Goal: Task Accomplishment & Management: Manage account settings

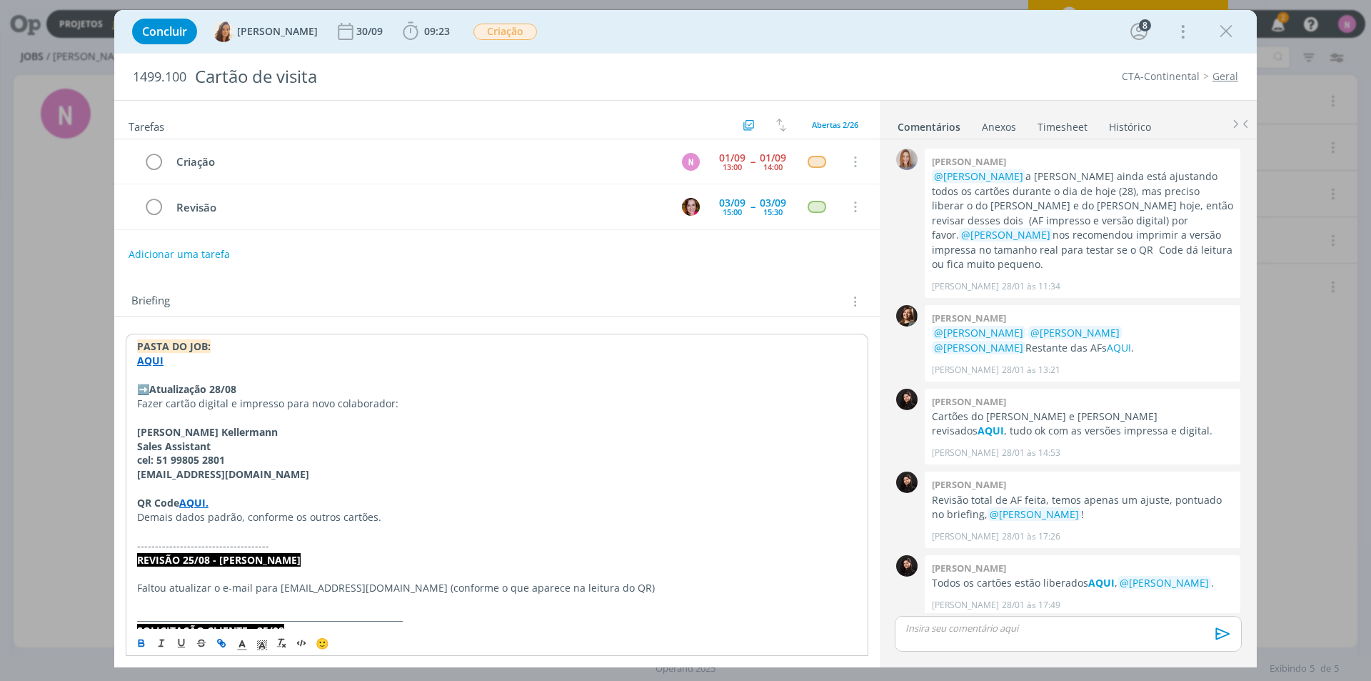
scroll to position [1155, 0]
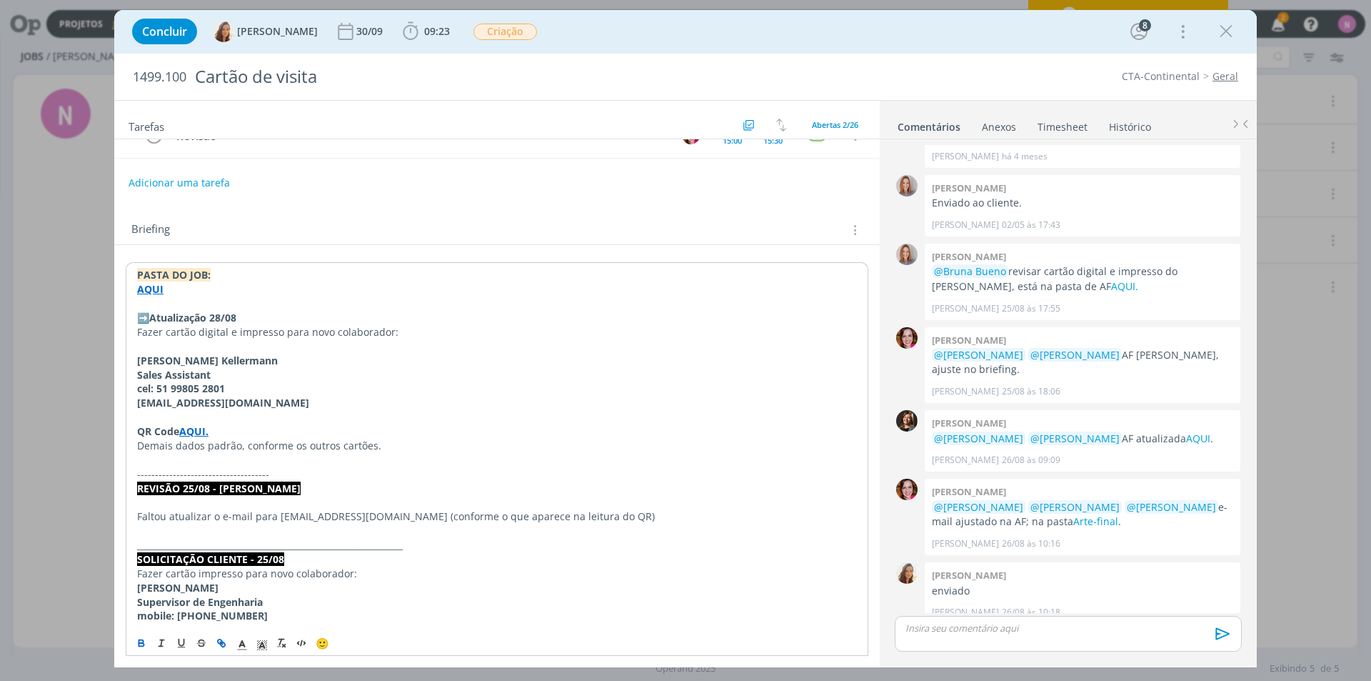
click at [144, 285] on strong "AQUI" at bounding box center [150, 289] width 26 height 14
click at [212, 313] on link "[URL][DOMAIN_NAME]" at bounding box center [230, 316] width 108 height 19
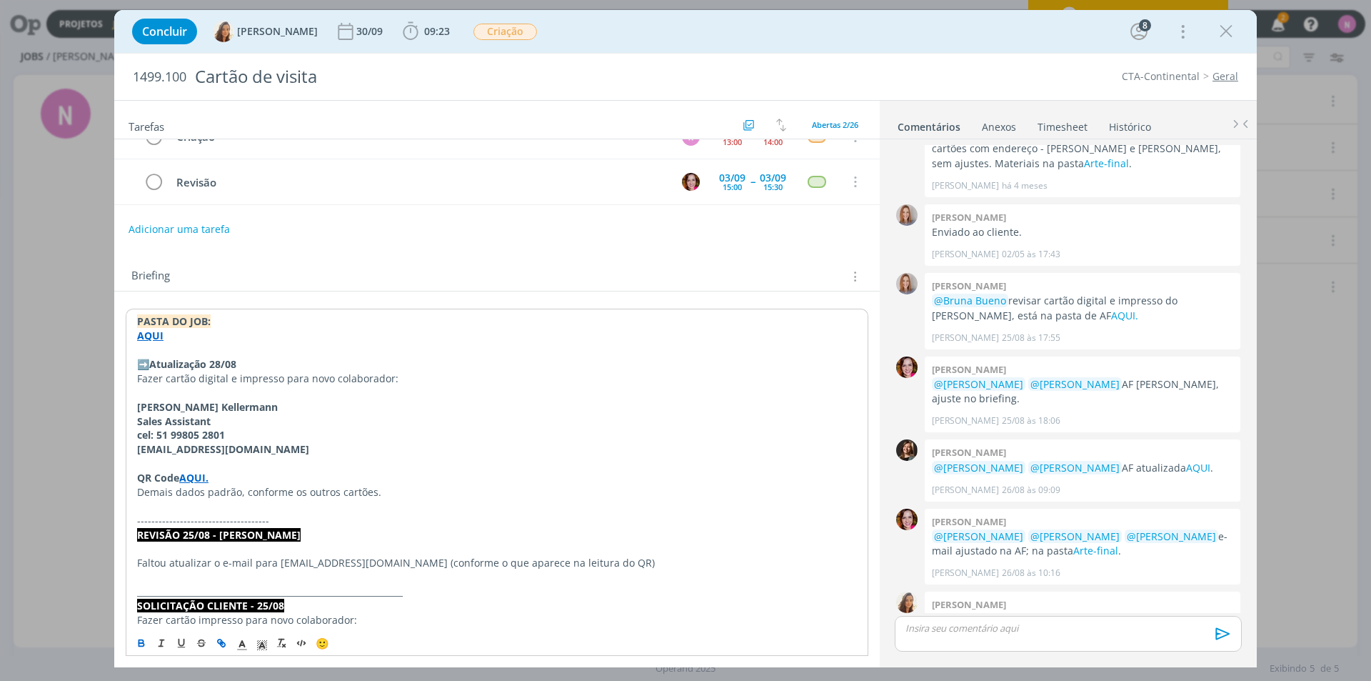
scroll to position [0, 0]
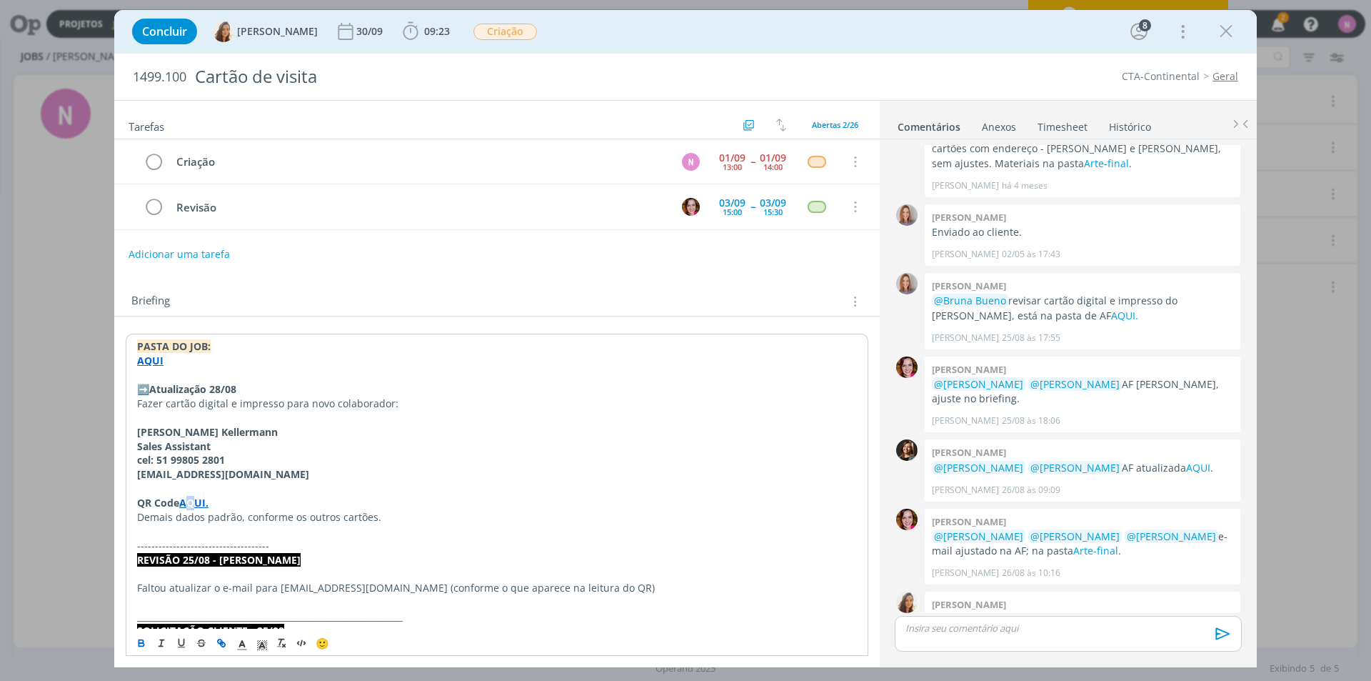
click at [193, 498] on strong "AQUI." at bounding box center [193, 503] width 29 height 14
click at [199, 505] on strong "AQUI." at bounding box center [193, 503] width 29 height 14
click at [196, 504] on strong "AQUI." at bounding box center [193, 503] width 29 height 14
click at [214, 529] on link "[URL][DOMAIN_NAME]" at bounding box center [230, 530] width 108 height 19
click at [156, 360] on strong "AQUI" at bounding box center [150, 361] width 26 height 14
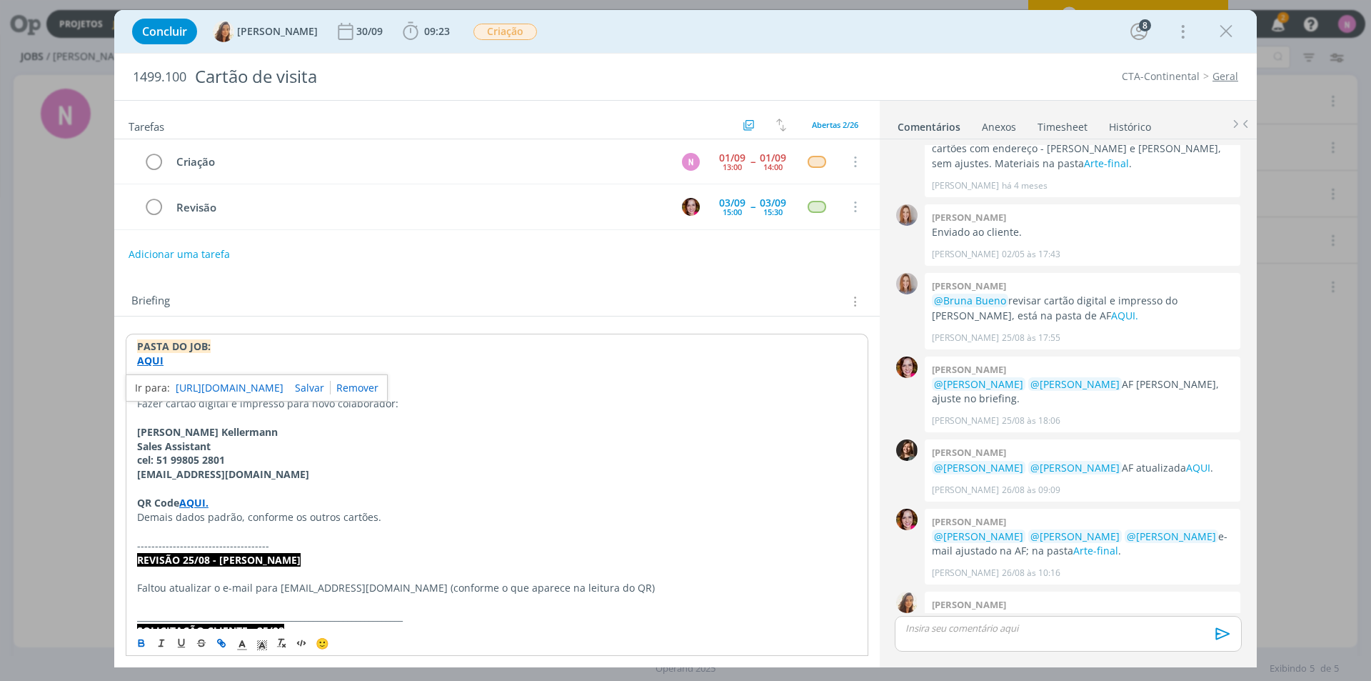
drag, startPoint x: 207, startPoint y: 386, endPoint x: 217, endPoint y: 379, distance: 11.9
click at [209, 385] on link "[URL][DOMAIN_NAME]" at bounding box center [230, 388] width 108 height 19
click at [150, 431] on strong "[PERSON_NAME] Kellermann" at bounding box center [207, 432] width 141 height 14
drag, startPoint x: 134, startPoint y: 432, endPoint x: 246, endPoint y: 438, distance: 112.3
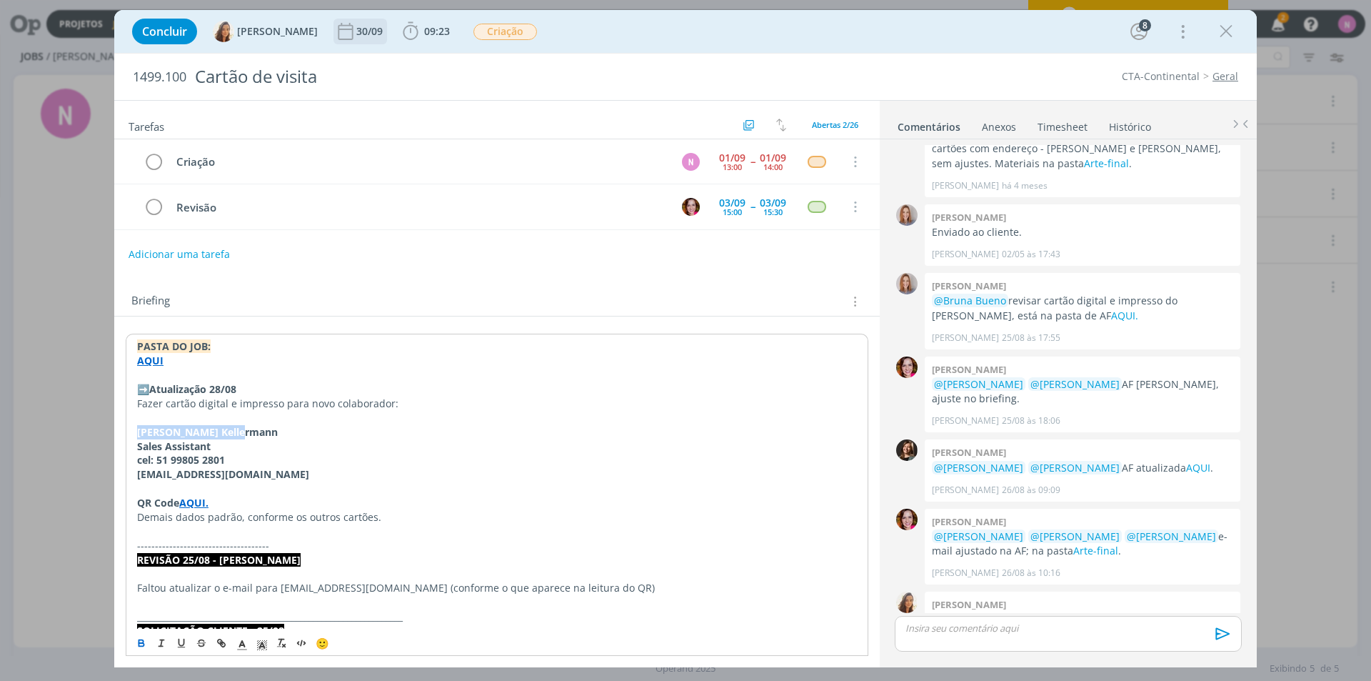
copy strong "[PERSON_NAME] Kellermann"
click at [434, 403] on p "Fazer cartão digital e impresso para novo colaborador:" at bounding box center [496, 403] width 721 height 14
drag, startPoint x: 140, startPoint y: 431, endPoint x: 226, endPoint y: 432, distance: 86.4
click at [229, 432] on strong "[PERSON_NAME] Kellermann" at bounding box center [206, 431] width 141 height 14
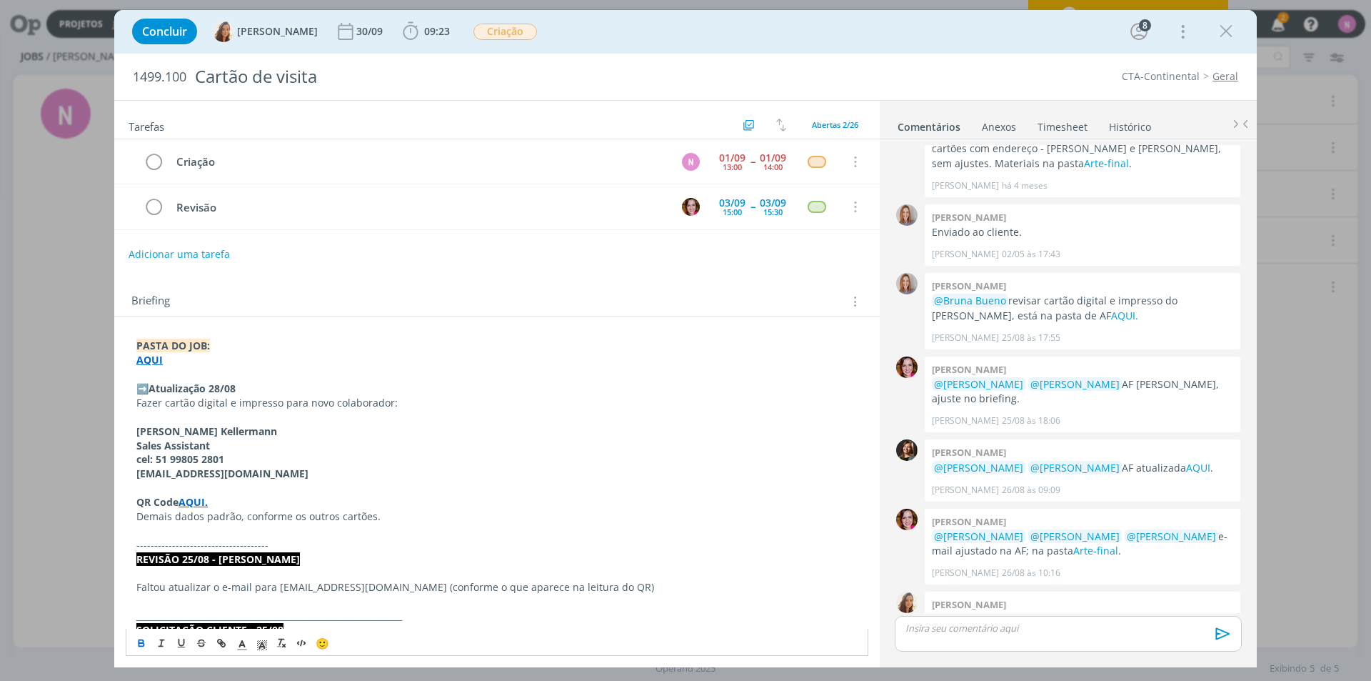
click at [138, 433] on strong "[PERSON_NAME] Kellermann" at bounding box center [206, 431] width 141 height 14
drag, startPoint x: 151, startPoint y: 427, endPoint x: 243, endPoint y: 424, distance: 91.5
copy strong "[PERSON_NAME] Kellermann"
drag, startPoint x: 134, startPoint y: 443, endPoint x: 249, endPoint y: 447, distance: 114.4
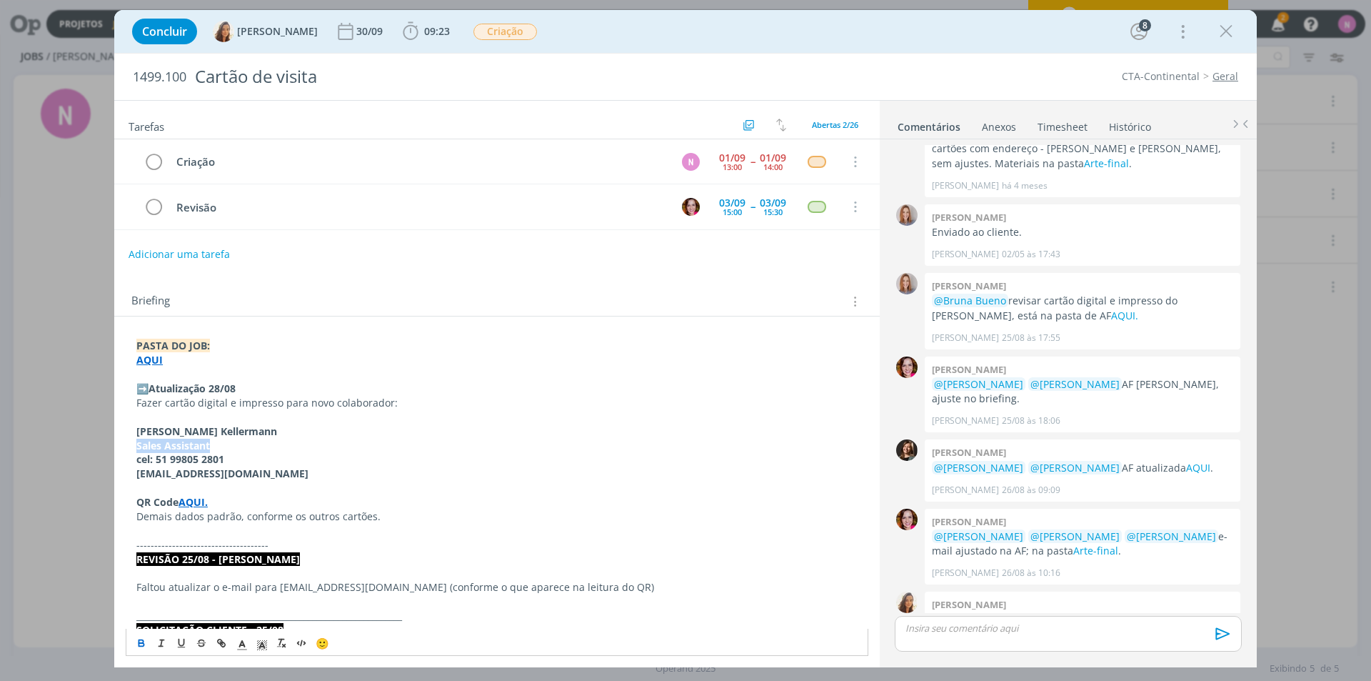
copy strong "Sales Assistant"
drag, startPoint x: 157, startPoint y: 459, endPoint x: 266, endPoint y: 462, distance: 108.6
click at [266, 462] on p "cel: 51 99805 2801" at bounding box center [496, 459] width 721 height 14
copy strong "51 99805 2801"
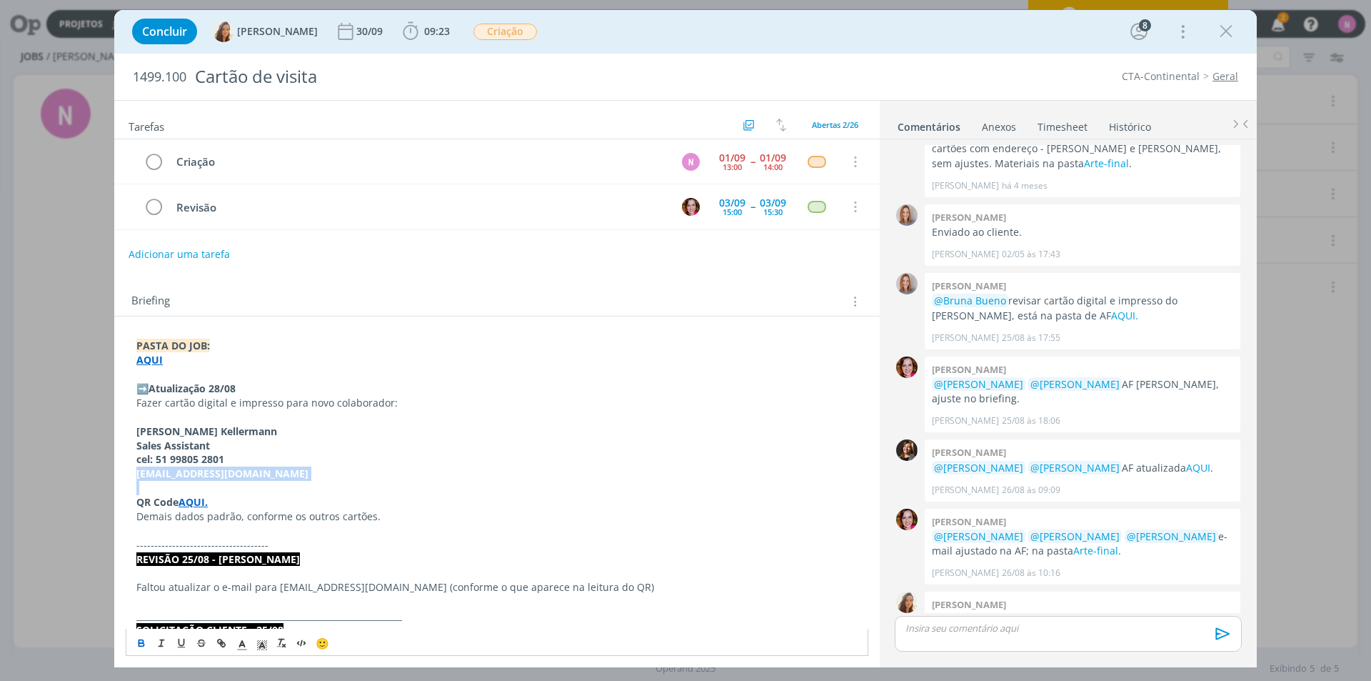
drag, startPoint x: 270, startPoint y: 482, endPoint x: 126, endPoint y: 474, distance: 144.5
copy strong "[EMAIL_ADDRESS][DOMAIN_NAME]"
click at [194, 499] on strong "AQUI." at bounding box center [193, 502] width 29 height 14
click at [216, 529] on link "[URL][DOMAIN_NAME]" at bounding box center [230, 529] width 108 height 19
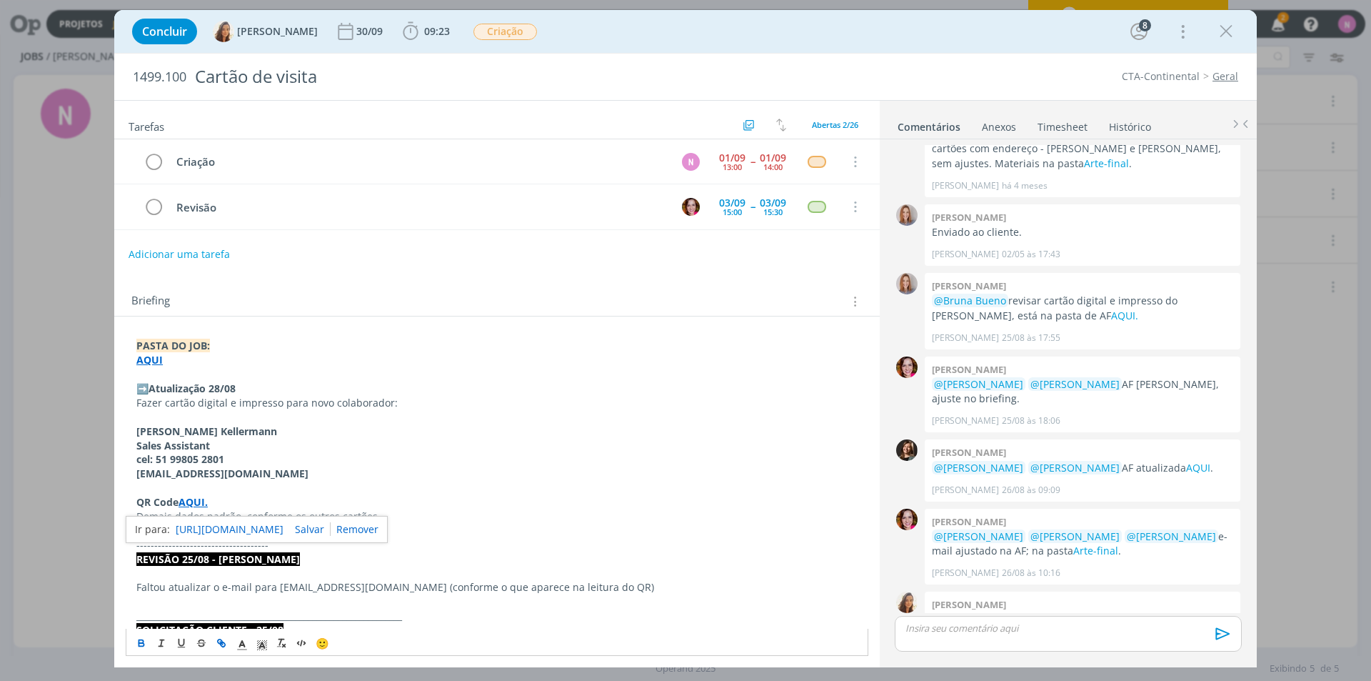
click at [207, 435] on strong "[PERSON_NAME] Kellermann" at bounding box center [206, 431] width 141 height 14
drag, startPoint x: 237, startPoint y: 431, endPoint x: 124, endPoint y: 434, distance: 112.9
copy strong "[PERSON_NAME] Kellermann"
click at [1052, 131] on link "Timesheet" at bounding box center [1062, 124] width 51 height 21
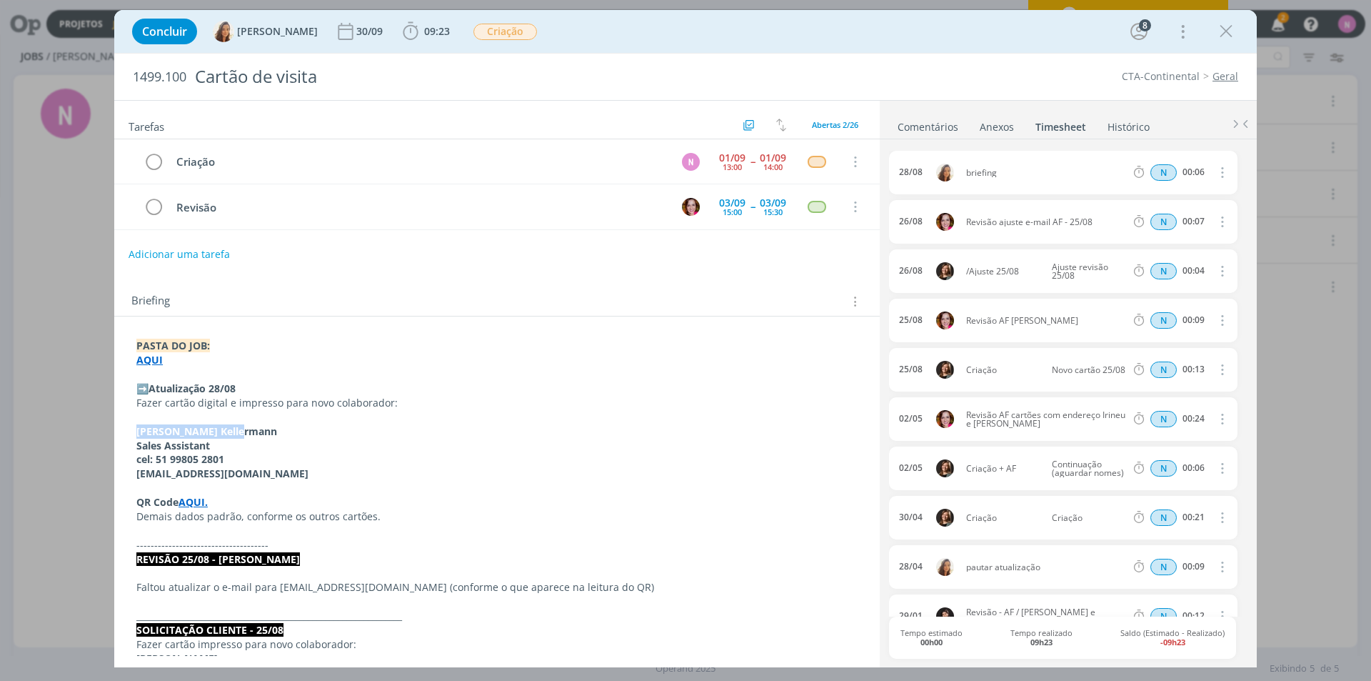
click at [922, 127] on link "Comentários" at bounding box center [928, 124] width 62 height 21
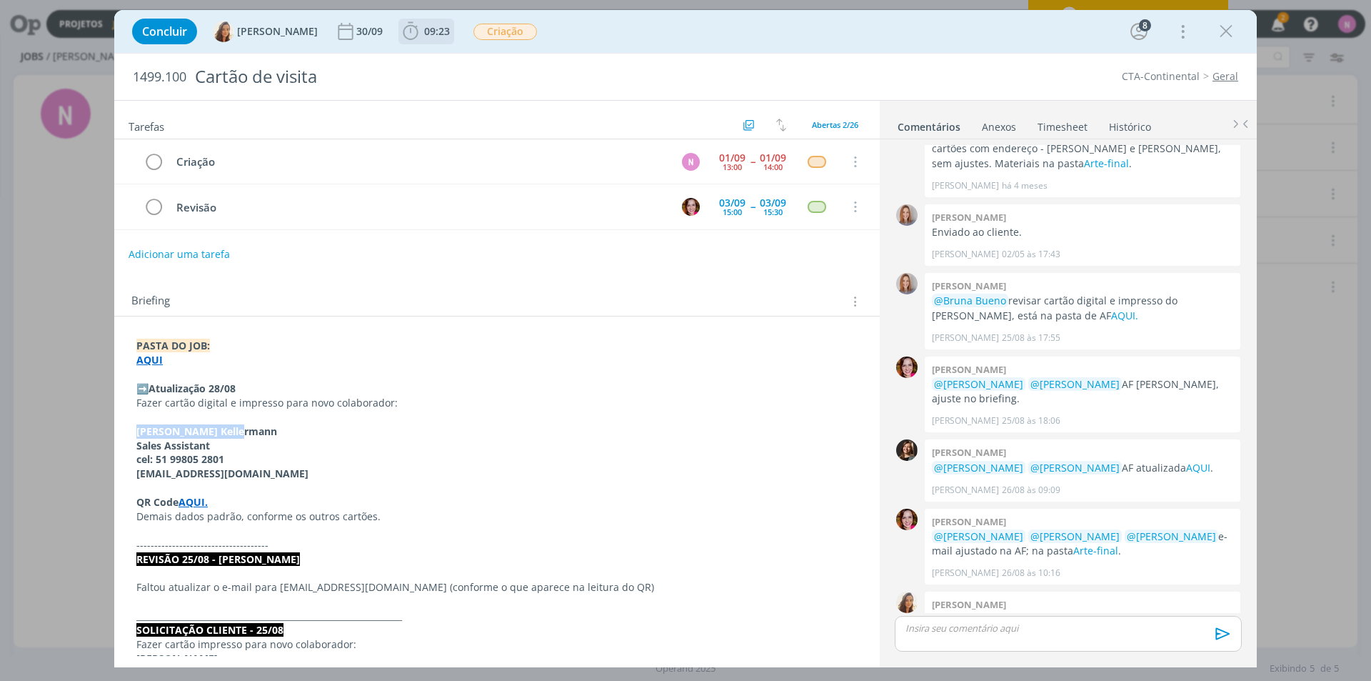
click at [425, 28] on span "09:23" at bounding box center [437, 31] width 26 height 14
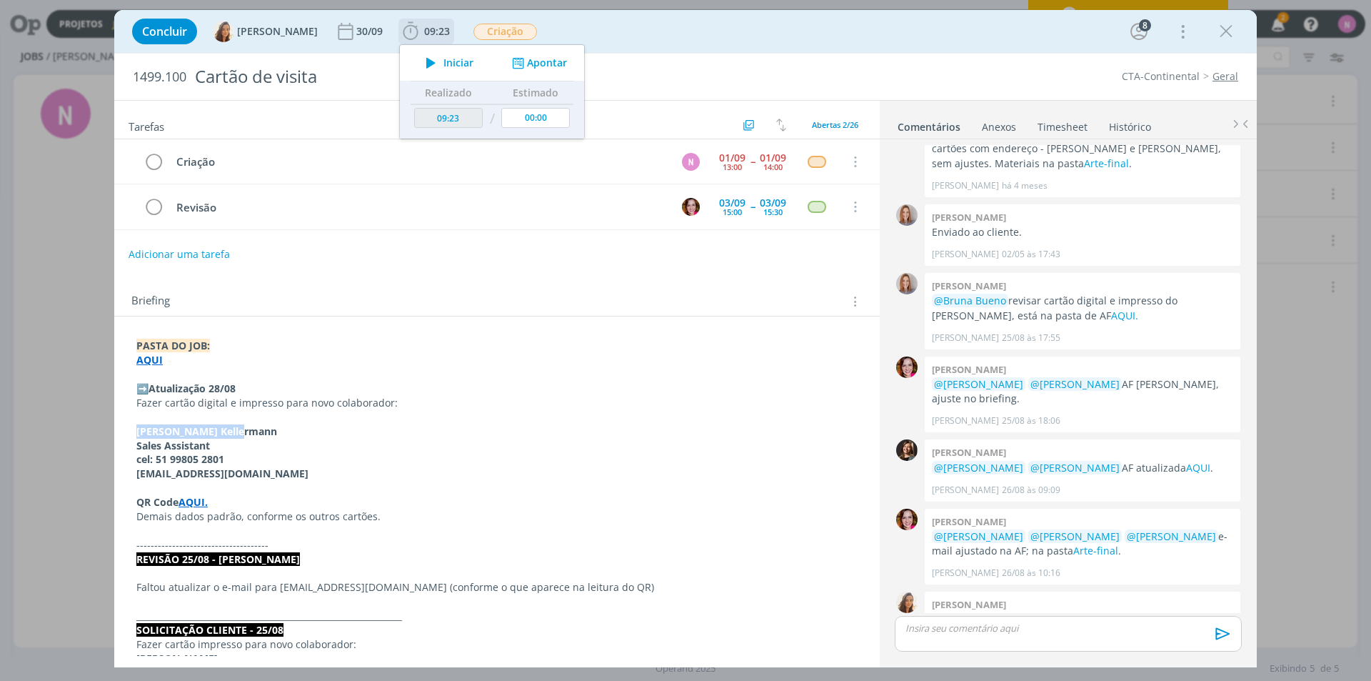
click at [519, 57] on button "Apontar" at bounding box center [538, 63] width 59 height 15
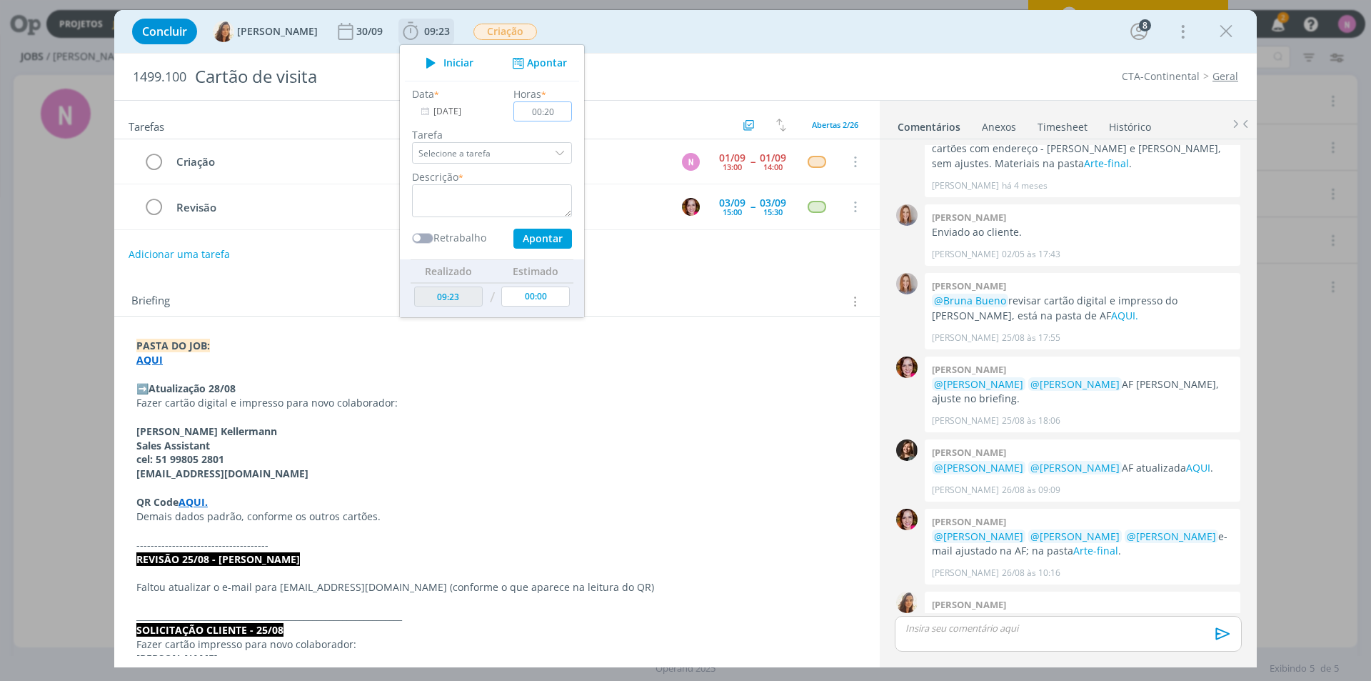
type input "00:20"
click at [452, 196] on textarea "dialog" at bounding box center [492, 200] width 160 height 33
type textarea "criação cartão impressão e digital"
click at [477, 151] on input "Selecione a tarefa" at bounding box center [492, 152] width 160 height 21
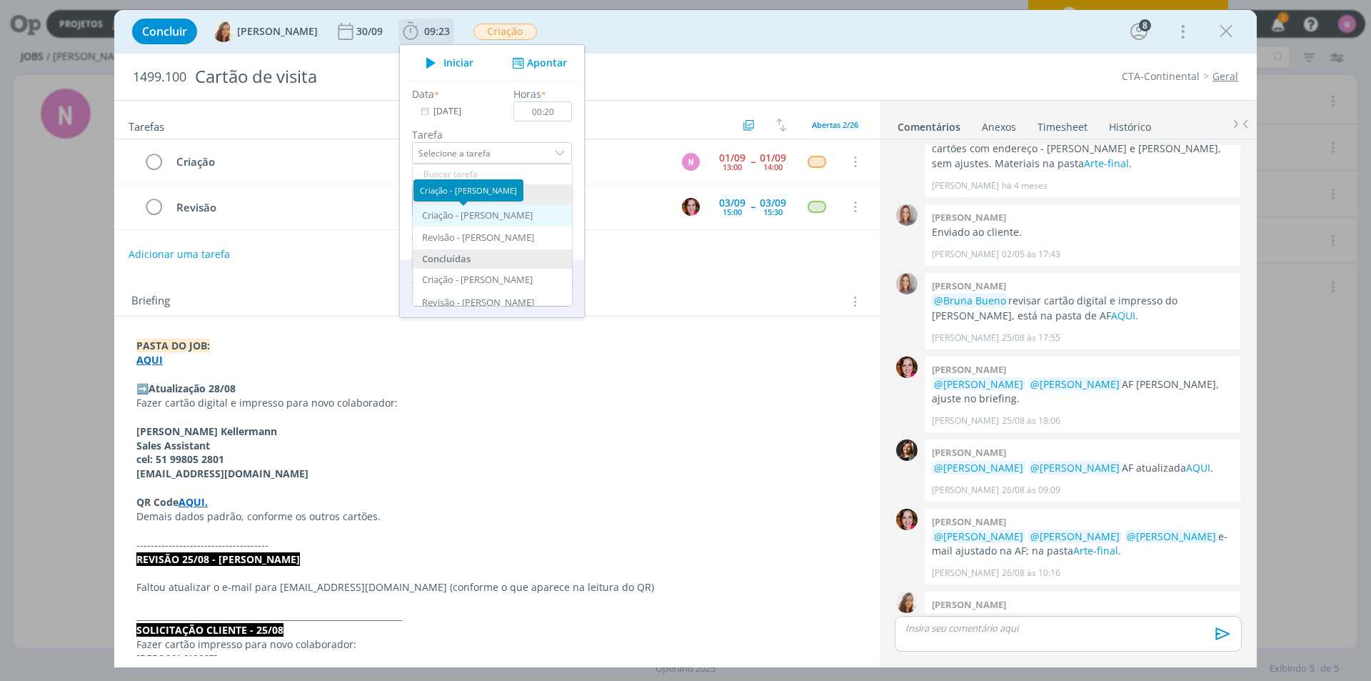
click at [502, 213] on div "Criação - [PERSON_NAME]" at bounding box center [477, 215] width 111 height 11
type input "Criação"
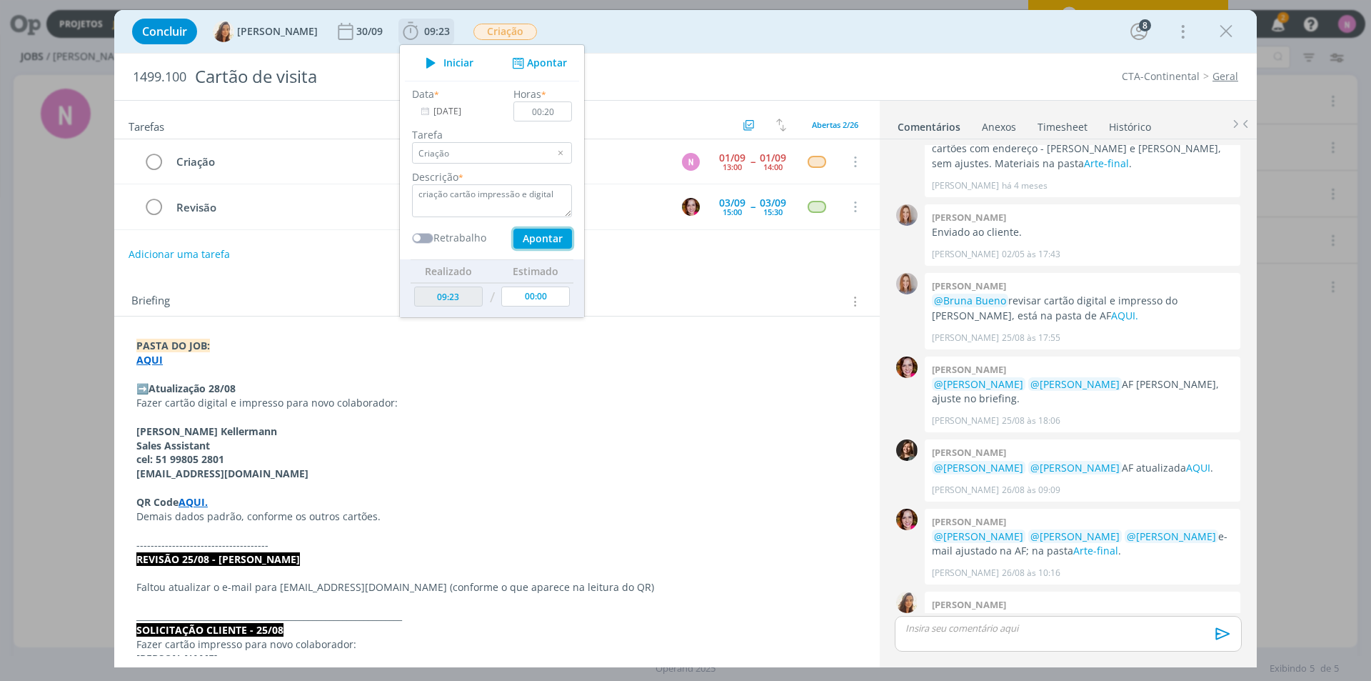
click at [533, 239] on button "Apontar" at bounding box center [543, 239] width 59 height 20
type textarea "criação cartão impressão e digital"
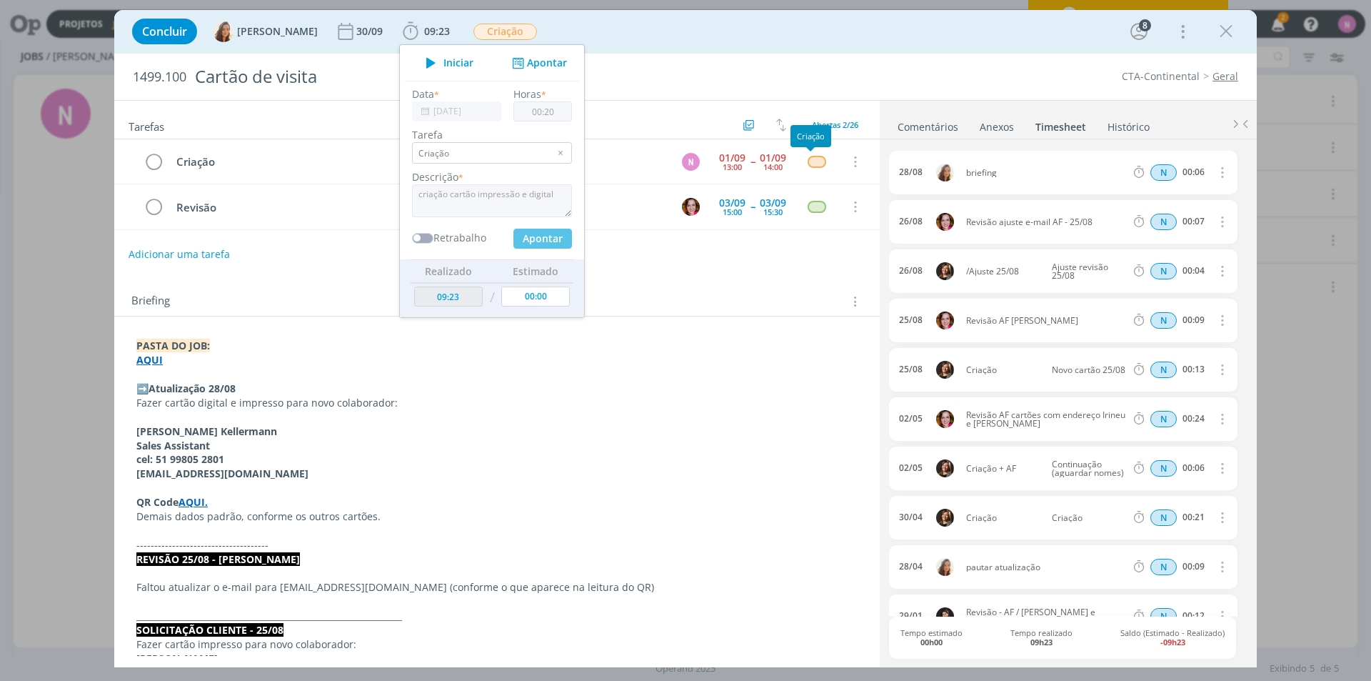
type input "09:43"
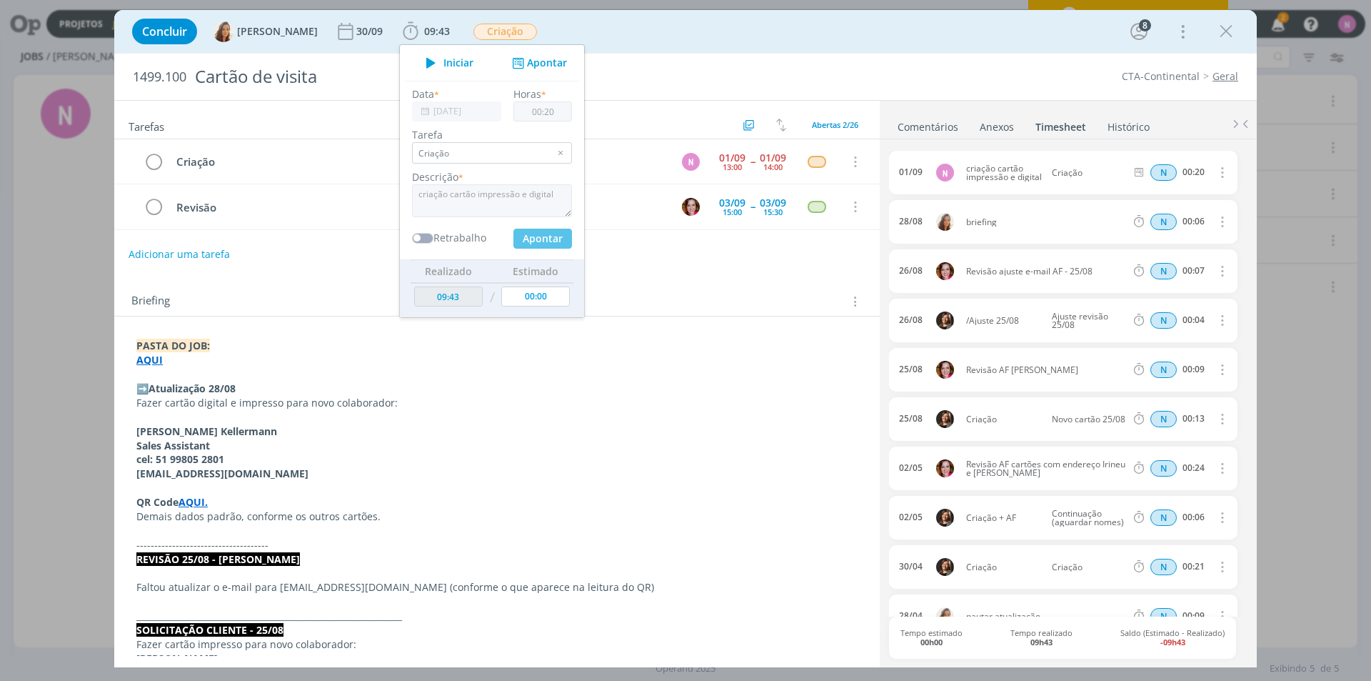
type input "00:00"
drag, startPoint x: 913, startPoint y: 121, endPoint x: 778, endPoint y: 121, distance: 135.0
click at [914, 121] on link "Comentários" at bounding box center [928, 124] width 62 height 21
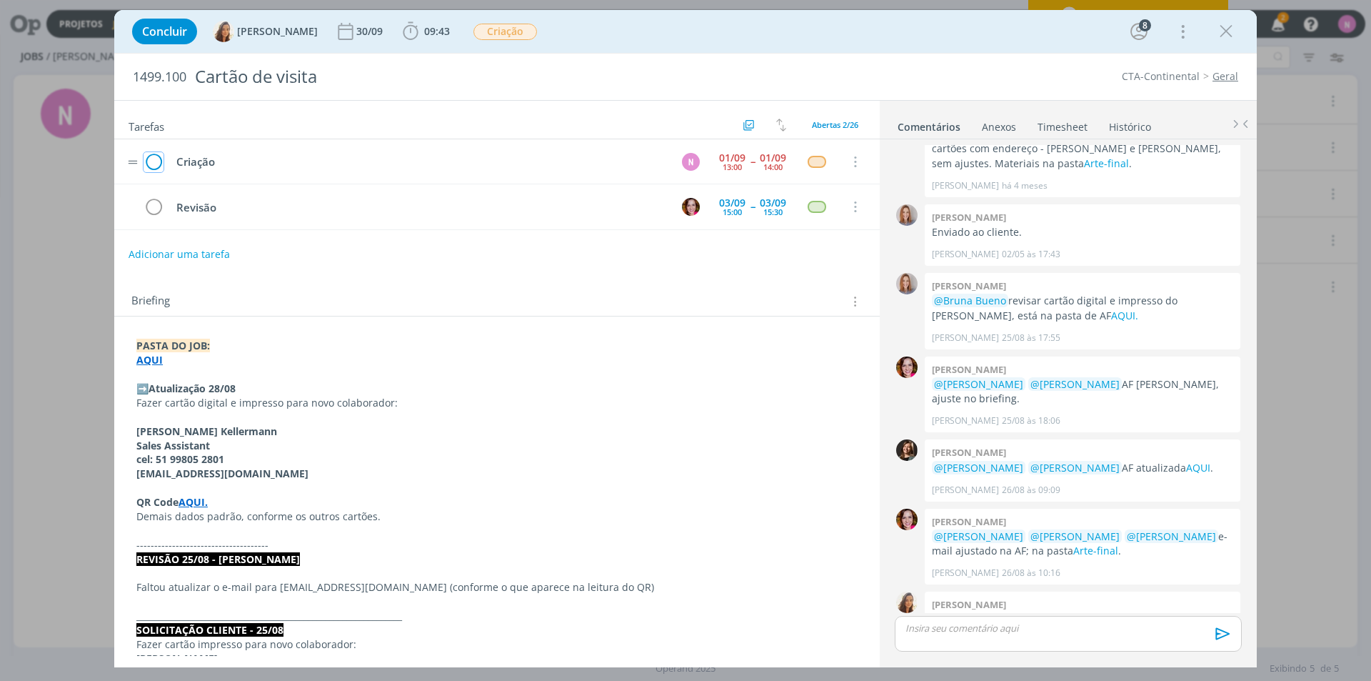
click at [149, 159] on icon "dialog" at bounding box center [154, 161] width 20 height 21
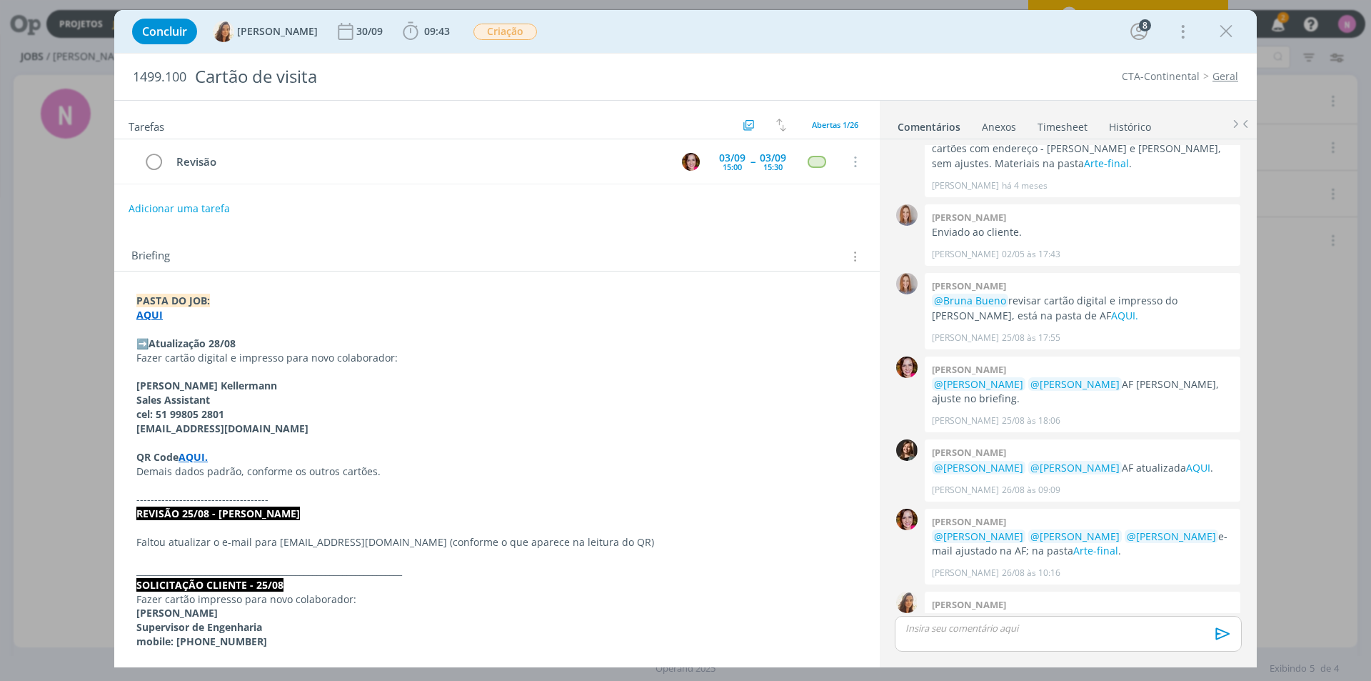
click at [939, 632] on p "dialog" at bounding box center [1068, 627] width 324 height 13
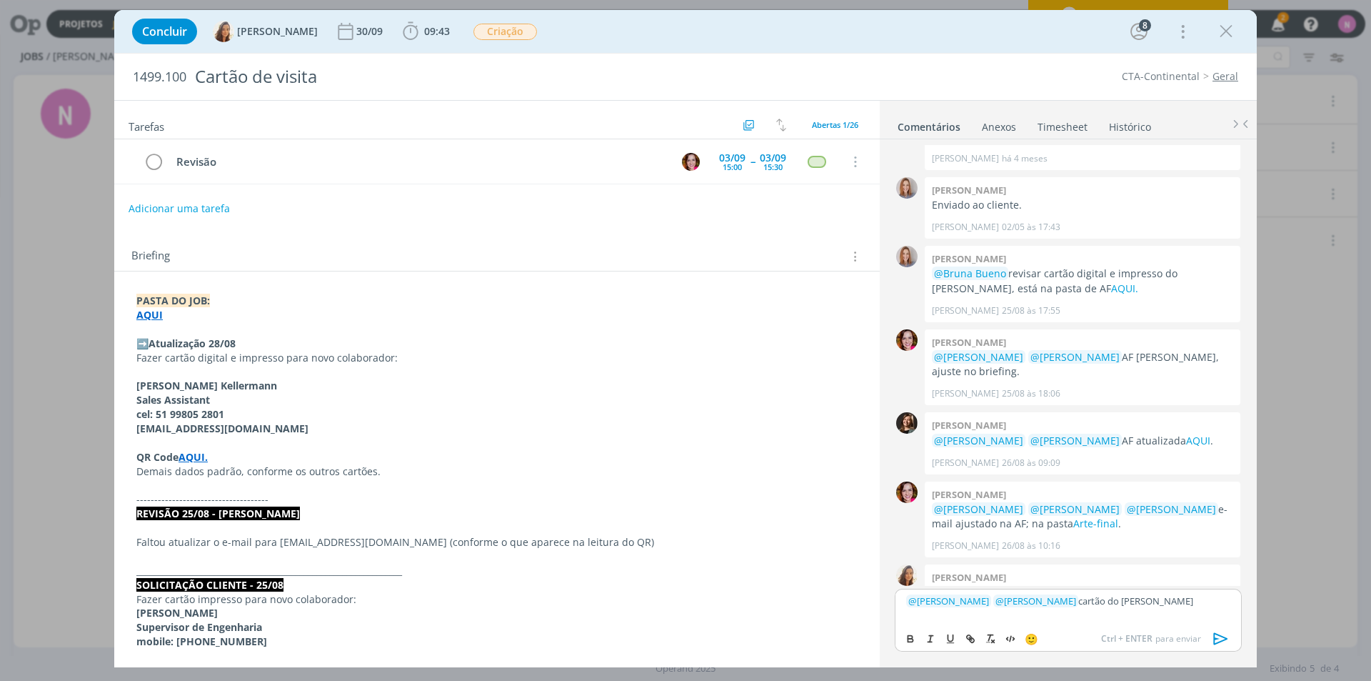
click at [1140, 600] on p "﻿ @ [PERSON_NAME] ﻿ ﻿ @ [PERSON_NAME] ﻿ cartão do [PERSON_NAME]" at bounding box center [1068, 600] width 324 height 13
click at [1094, 602] on p "﻿ @ [PERSON_NAME] ﻿ ﻿ @ [PERSON_NAME] ﻿ cartão do [PERSON_NAME]" at bounding box center [1068, 600] width 324 height 13
drag, startPoint x: 1170, startPoint y: 605, endPoint x: 1146, endPoint y: 609, distance: 24.5
click at [1146, 609] on div "﻿ @ [PERSON_NAME] ﻿ ﻿ @ [PERSON_NAME] ﻿ cartões do [PERSON_NAME]" at bounding box center [1068, 607] width 347 height 36
click at [1072, 602] on p "﻿ @ [PERSON_NAME] ﻿ ﻿ @ [PERSON_NAME] ﻿ cartões do [PERSON_NAME]" at bounding box center [1068, 600] width 324 height 13
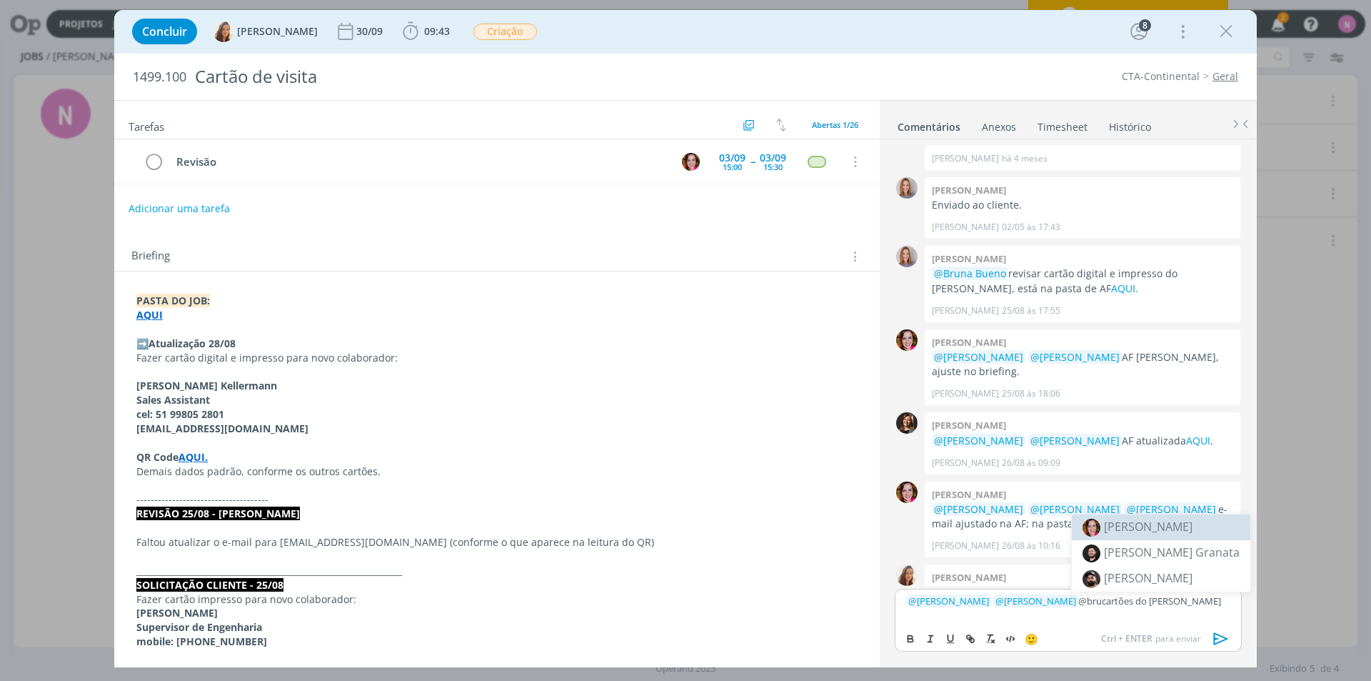
scroll to position [2109, 0]
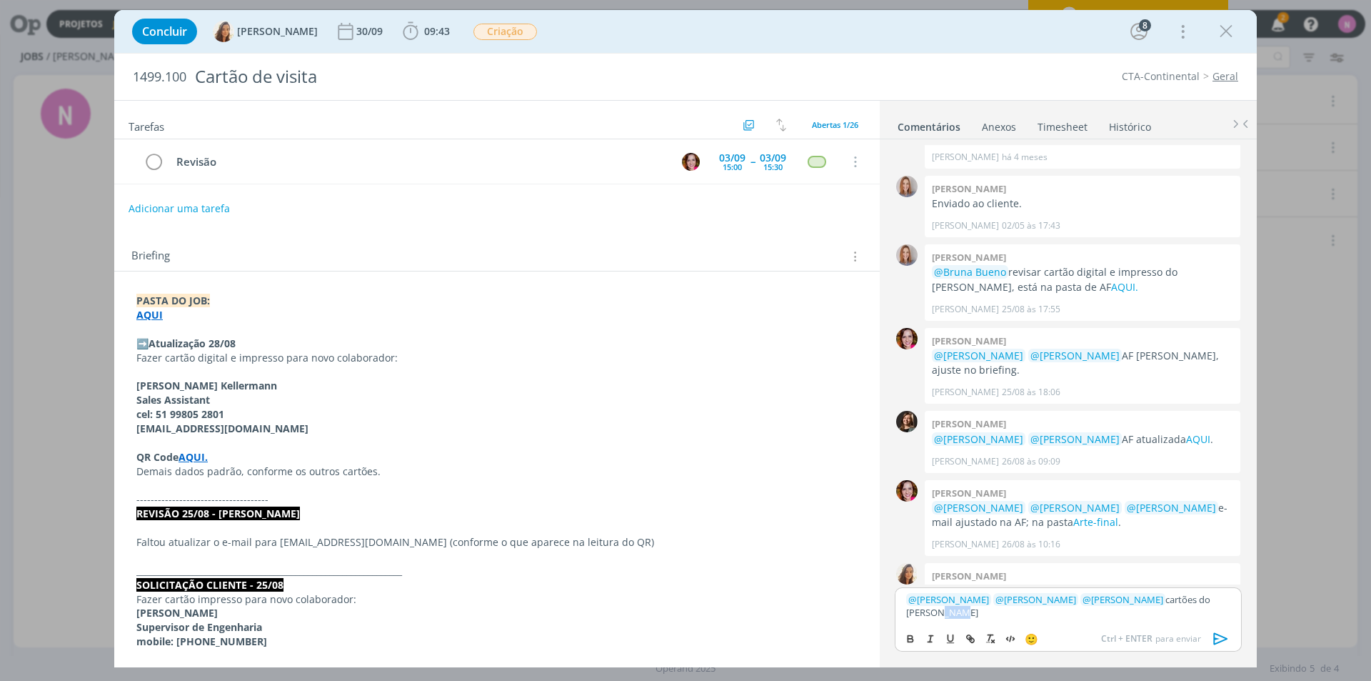
drag, startPoint x: 928, startPoint y: 623, endPoint x: 895, endPoint y: 628, distance: 33.2
click at [869, 628] on div "Tarefas Usar Job de template Criar template a partir deste job Visualizar Templ…" at bounding box center [685, 383] width 1143 height 567
click at [965, 639] on icon "dialog" at bounding box center [970, 638] width 11 height 11
paste input "[URL][DOMAIN_NAME]"
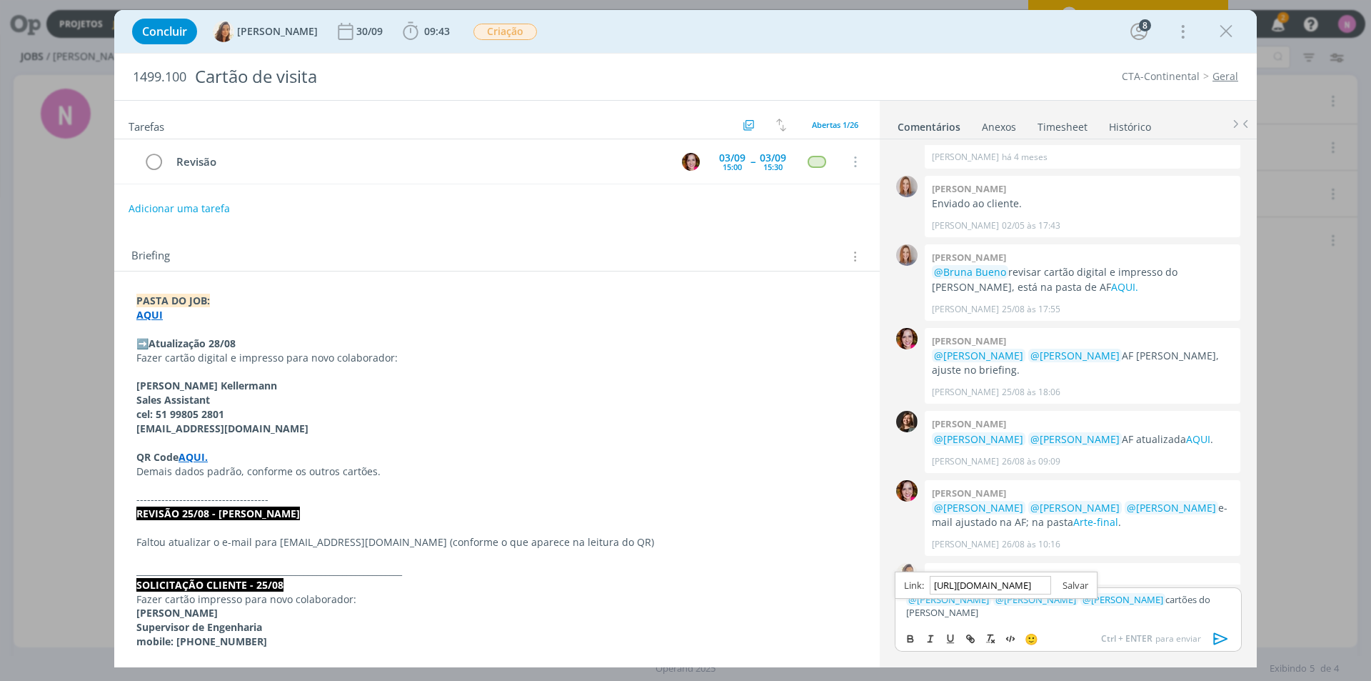
type input "[URL][DOMAIN_NAME]"
click at [1075, 585] on link "dialog" at bounding box center [1069, 585] width 37 height 13
click at [1221, 634] on icon "dialog" at bounding box center [1221, 638] width 21 height 21
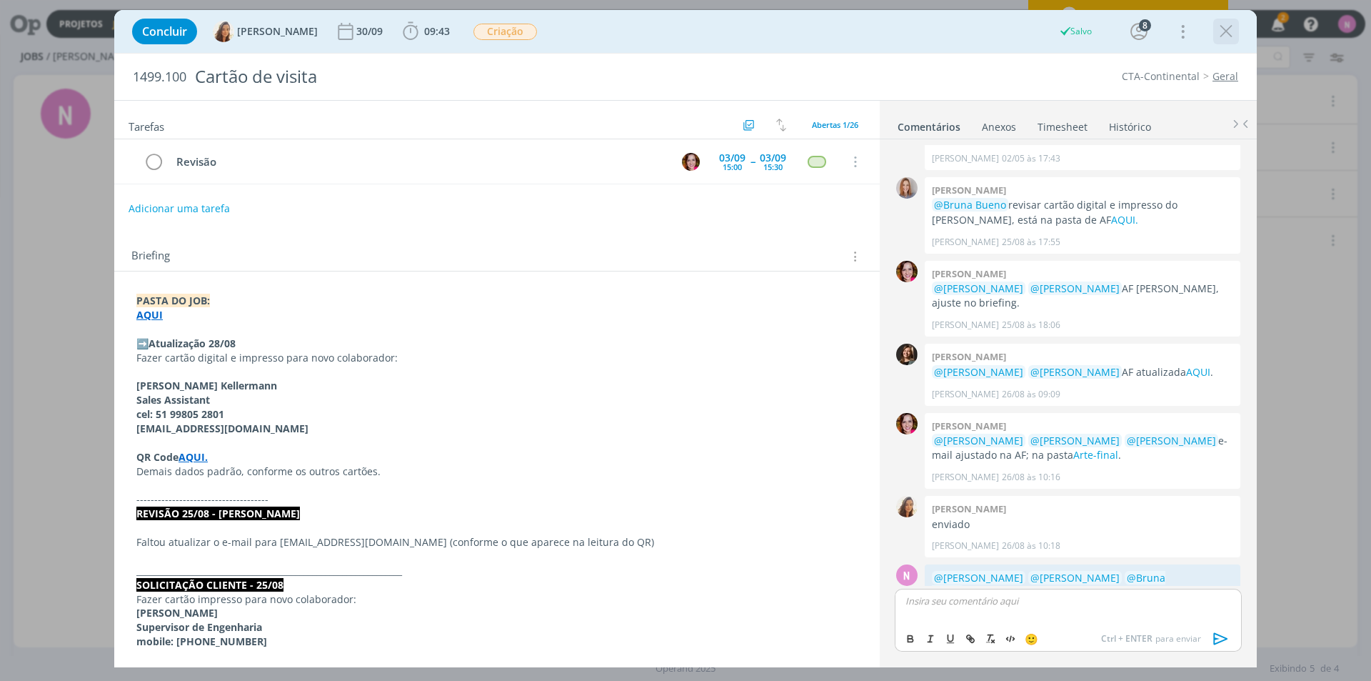
click at [1226, 32] on icon "dialog" at bounding box center [1226, 31] width 21 height 21
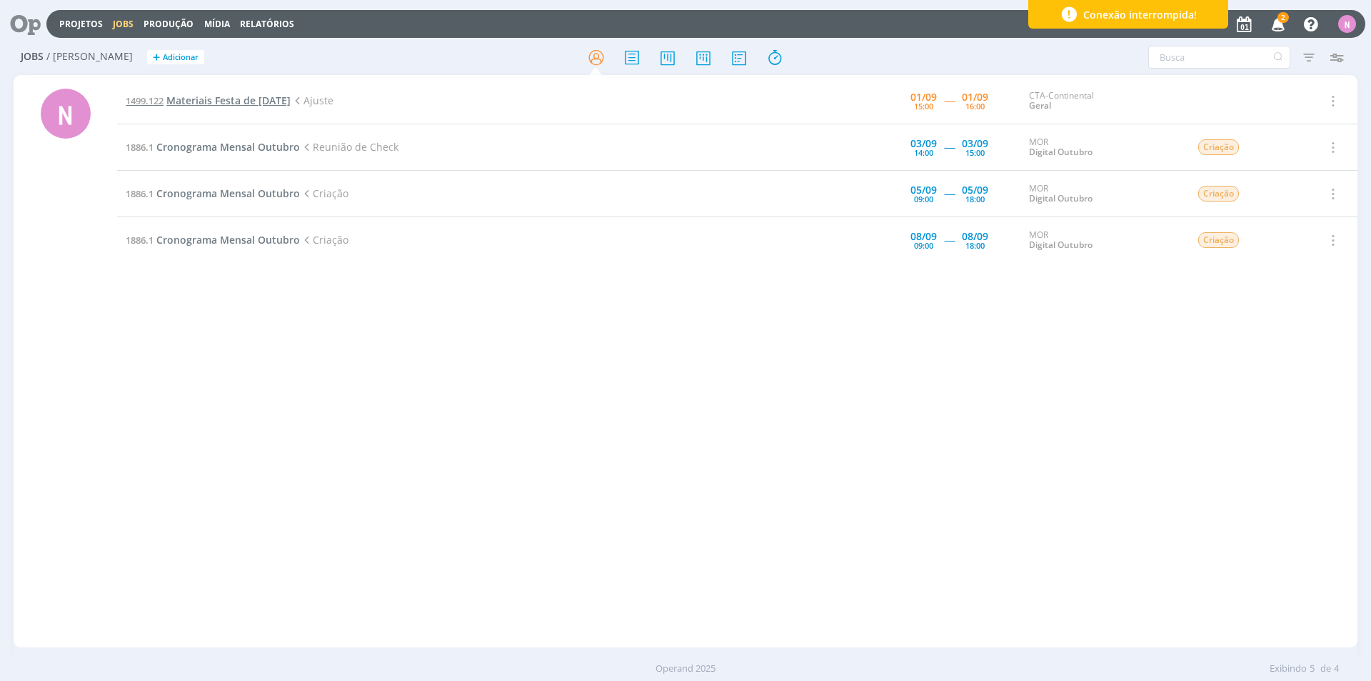
click at [263, 106] on span "Materiais Festa de [DATE]" at bounding box center [228, 101] width 124 height 14
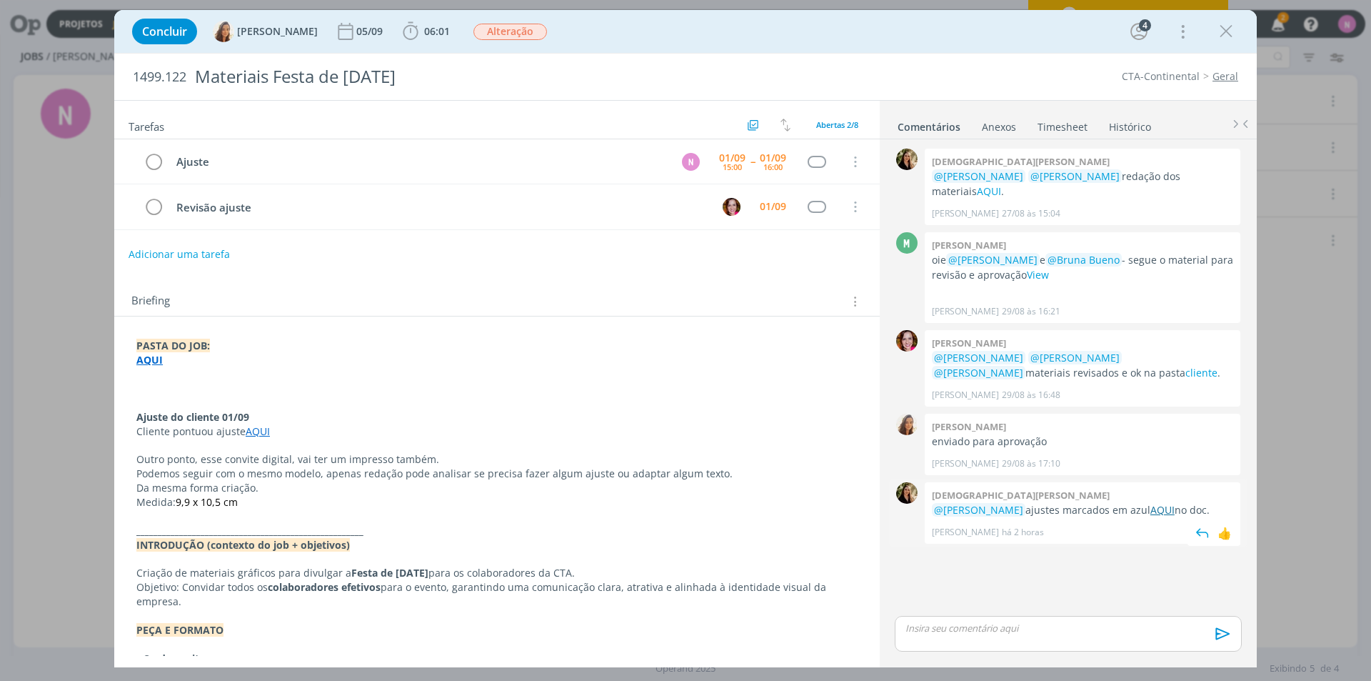
click at [1154, 503] on link "AQUI" at bounding box center [1163, 510] width 24 height 14
click at [150, 365] on strong "AQUI" at bounding box center [149, 360] width 26 height 14
click at [176, 389] on link "[URL][DOMAIN_NAME]" at bounding box center [230, 387] width 108 height 19
click at [191, 459] on p "Outro ponto, esse convite digital, vai ter um impresso também." at bounding box center [497, 460] width 720 height 14
click at [256, 431] on link "AQUI" at bounding box center [258, 431] width 24 height 14
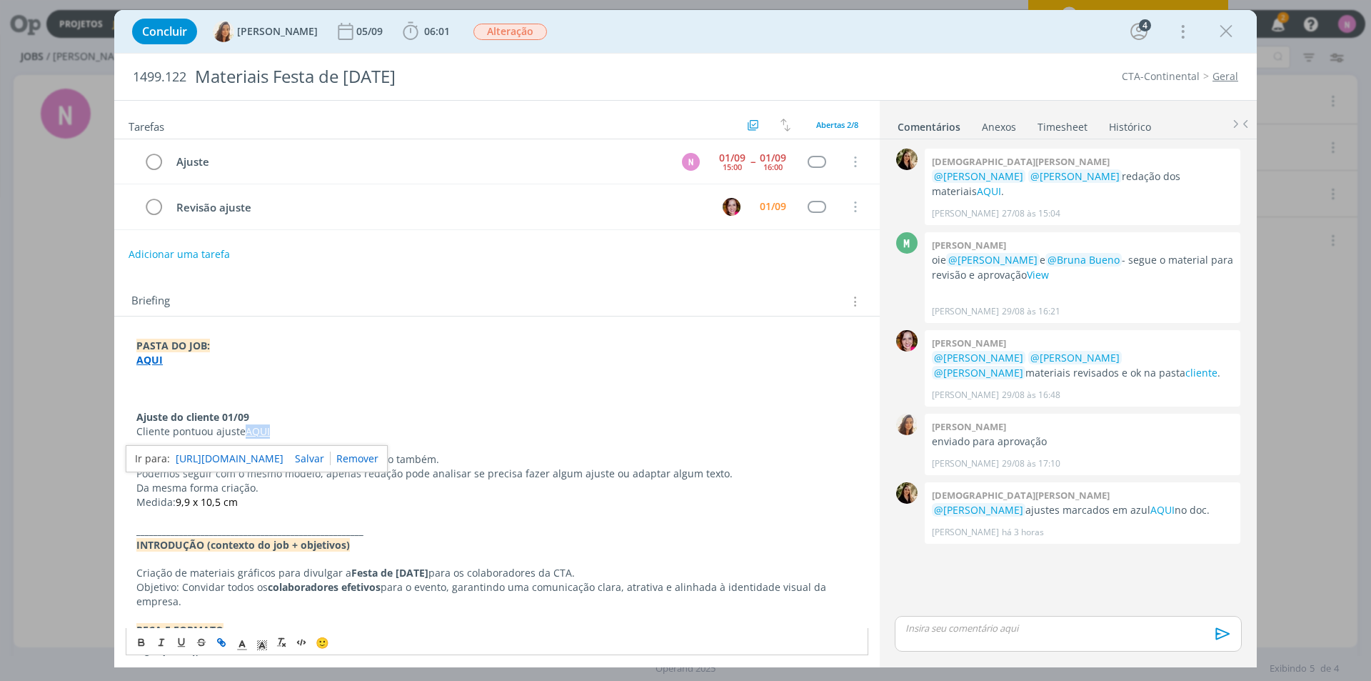
click at [259, 456] on link "[URL][DOMAIN_NAME]" at bounding box center [230, 458] width 108 height 19
click at [208, 491] on p "Da mesma forma criação." at bounding box center [496, 488] width 721 height 14
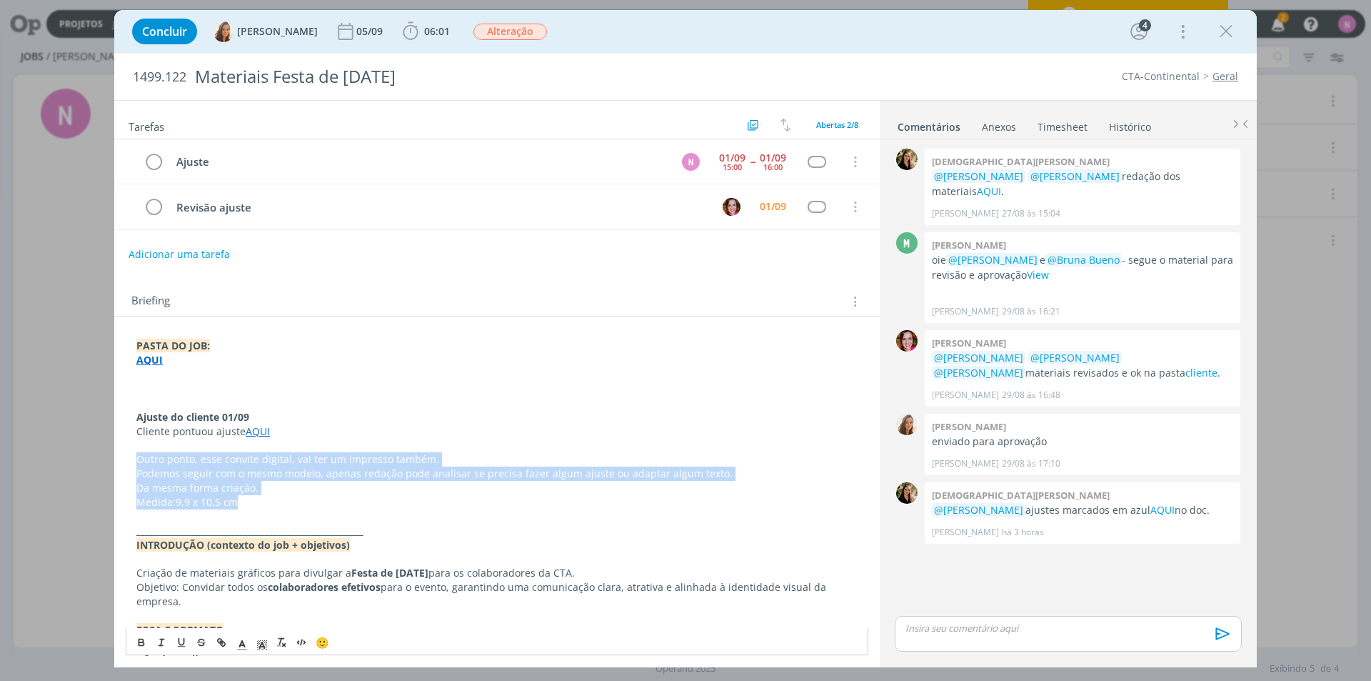
drag, startPoint x: 244, startPoint y: 501, endPoint x: 135, endPoint y: 456, distance: 118.5
copy div "Outro ponto, esse convite digital, vai ter um impresso também. Podemos seguir c…"
click at [179, 459] on p "Outro ponto, esse convite digital, vai ter um impresso também." at bounding box center [496, 459] width 721 height 14
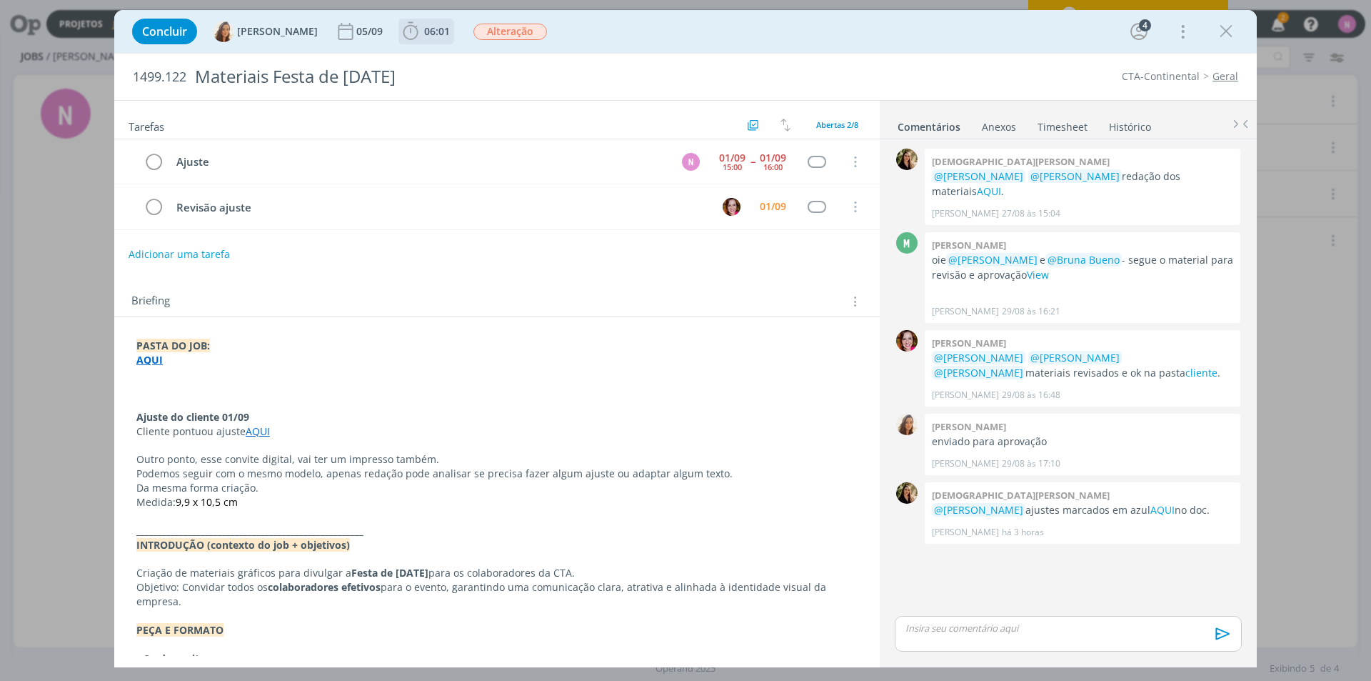
drag, startPoint x: 419, startPoint y: 27, endPoint x: 429, endPoint y: 29, distance: 10.9
click at [424, 26] on span "06:01" at bounding box center [437, 31] width 26 height 14
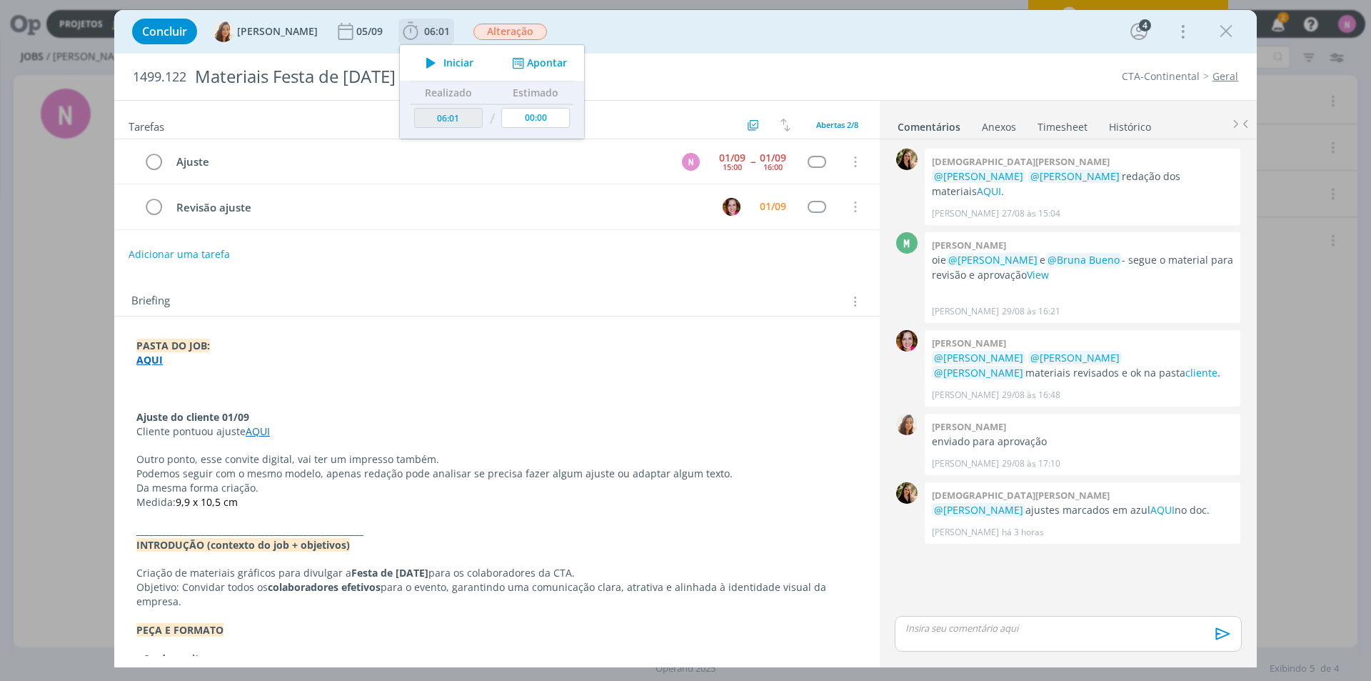
click at [444, 61] on span "Iniciar" at bounding box center [459, 63] width 30 height 10
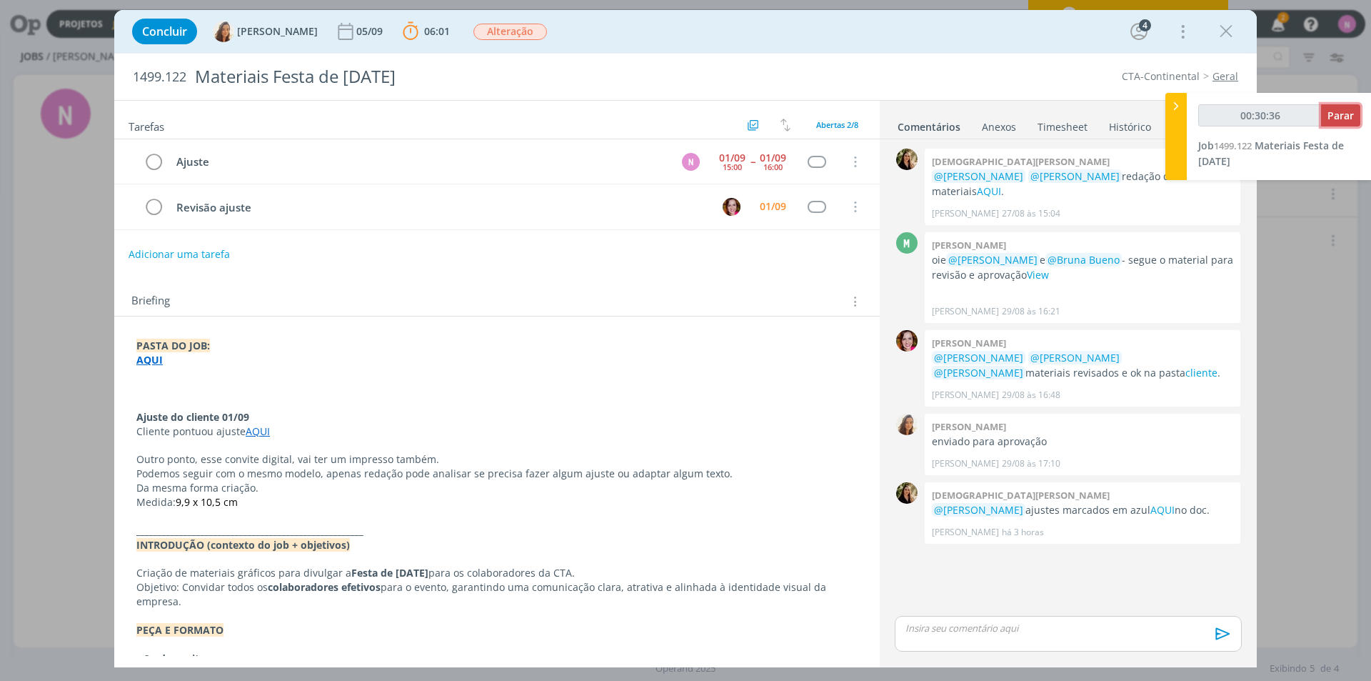
click at [1338, 117] on span "Parar" at bounding box center [1341, 116] width 26 height 14
type input "00:31:00"
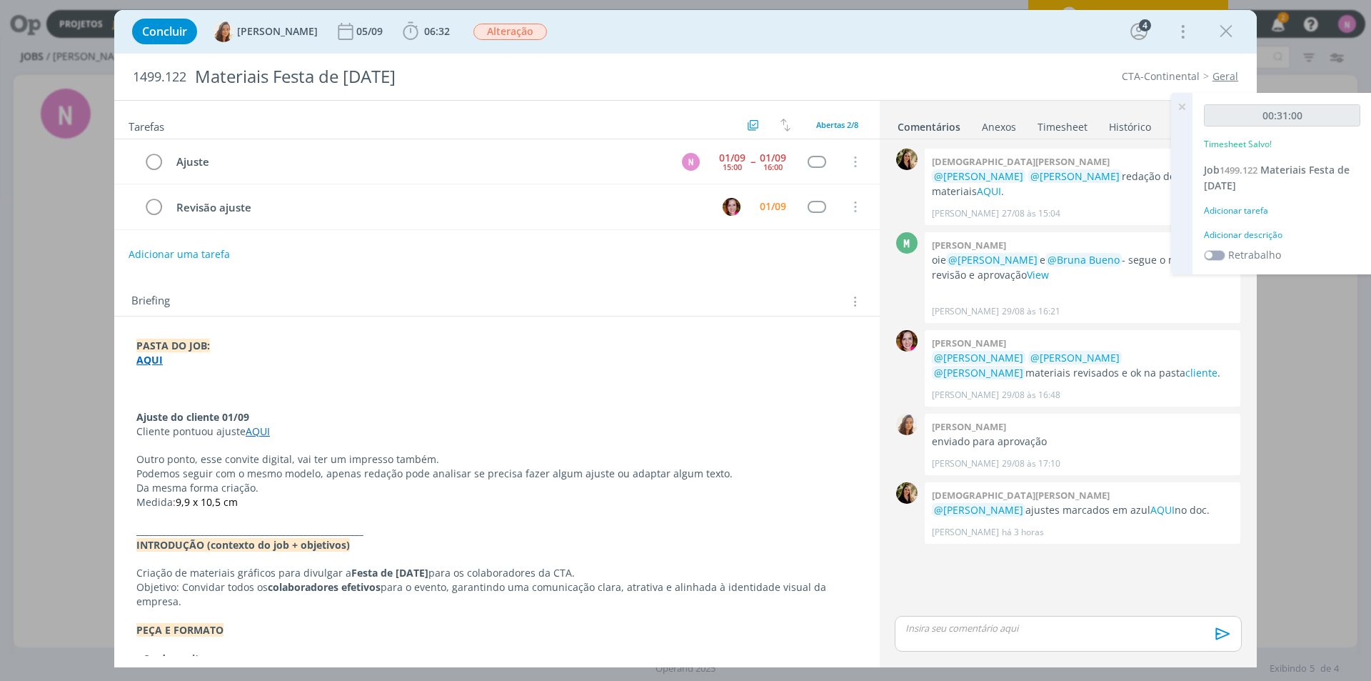
click at [1234, 211] on div "Adicionar tarefa" at bounding box center [1282, 210] width 156 height 13
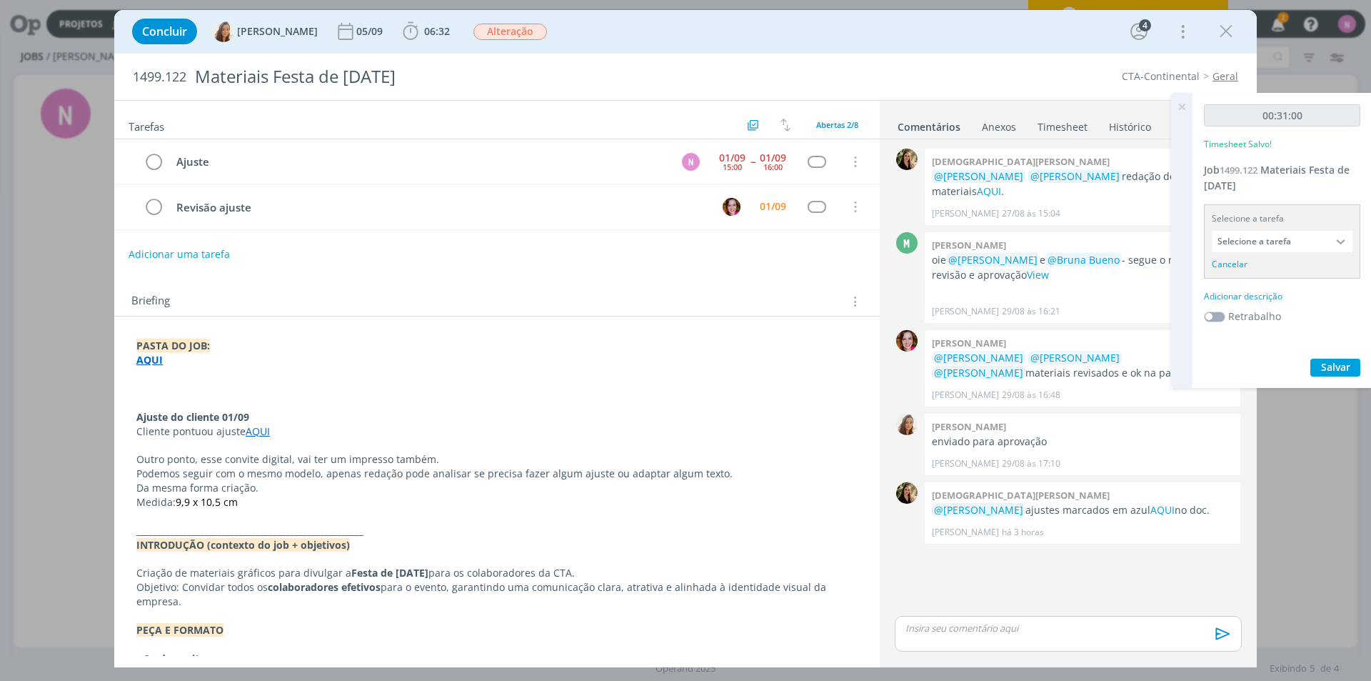
click at [1269, 236] on input "Selecione a tarefa" at bounding box center [1282, 241] width 141 height 21
click at [1271, 245] on input "Selecione a tarefa" at bounding box center [1282, 241] width 141 height 21
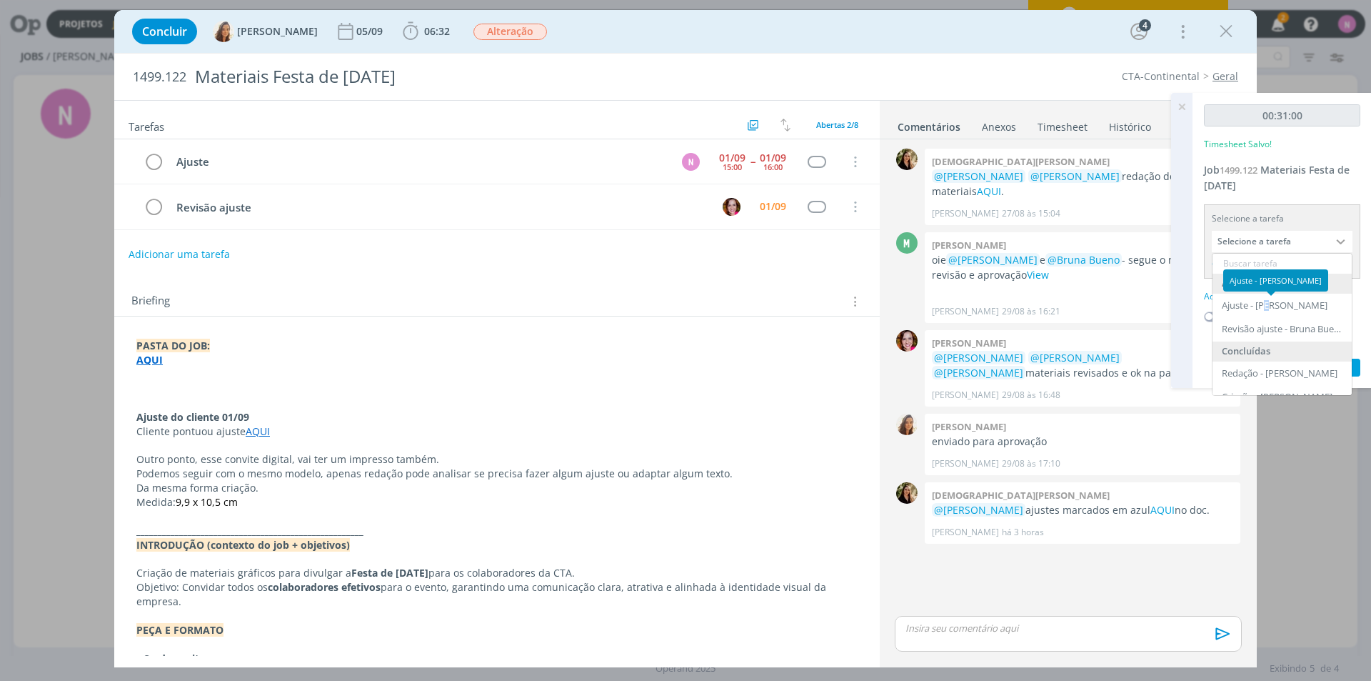
click at [1270, 306] on div "Ajuste - [PERSON_NAME]" at bounding box center [1275, 305] width 106 height 11
type input "Ajuste"
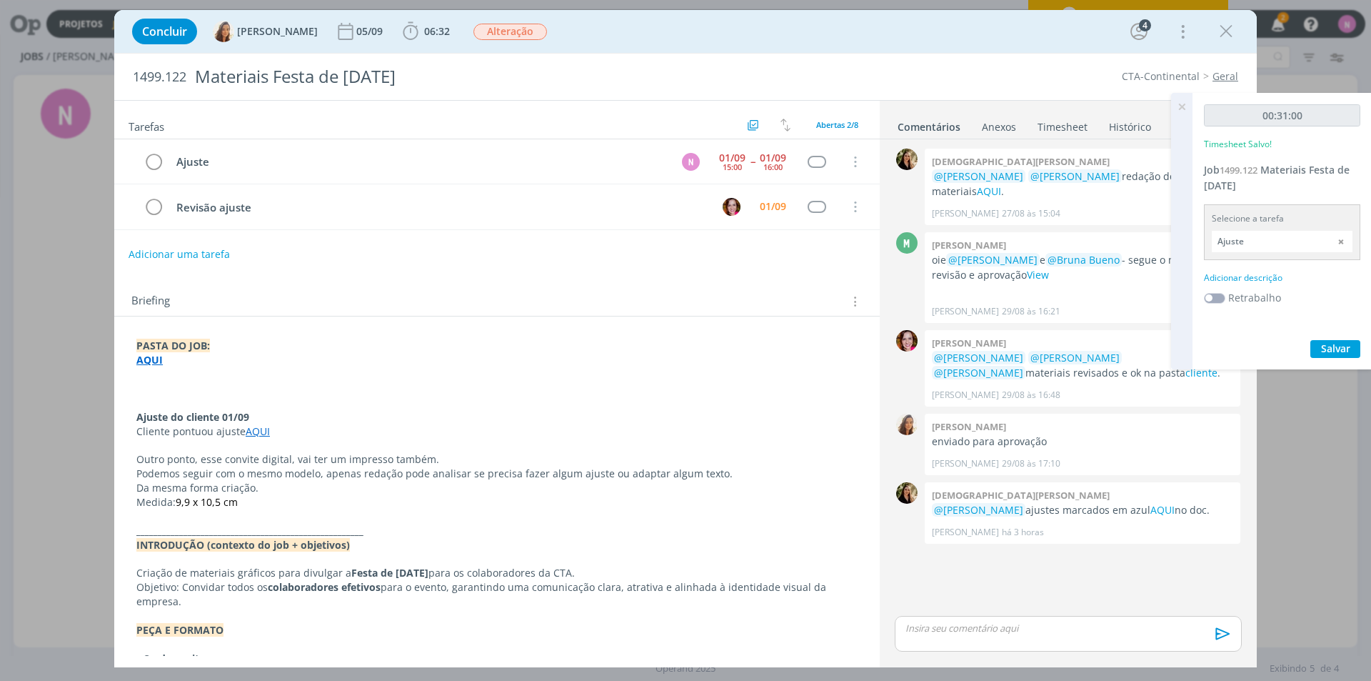
click at [1267, 244] on input "Ajuste" at bounding box center [1282, 241] width 141 height 21
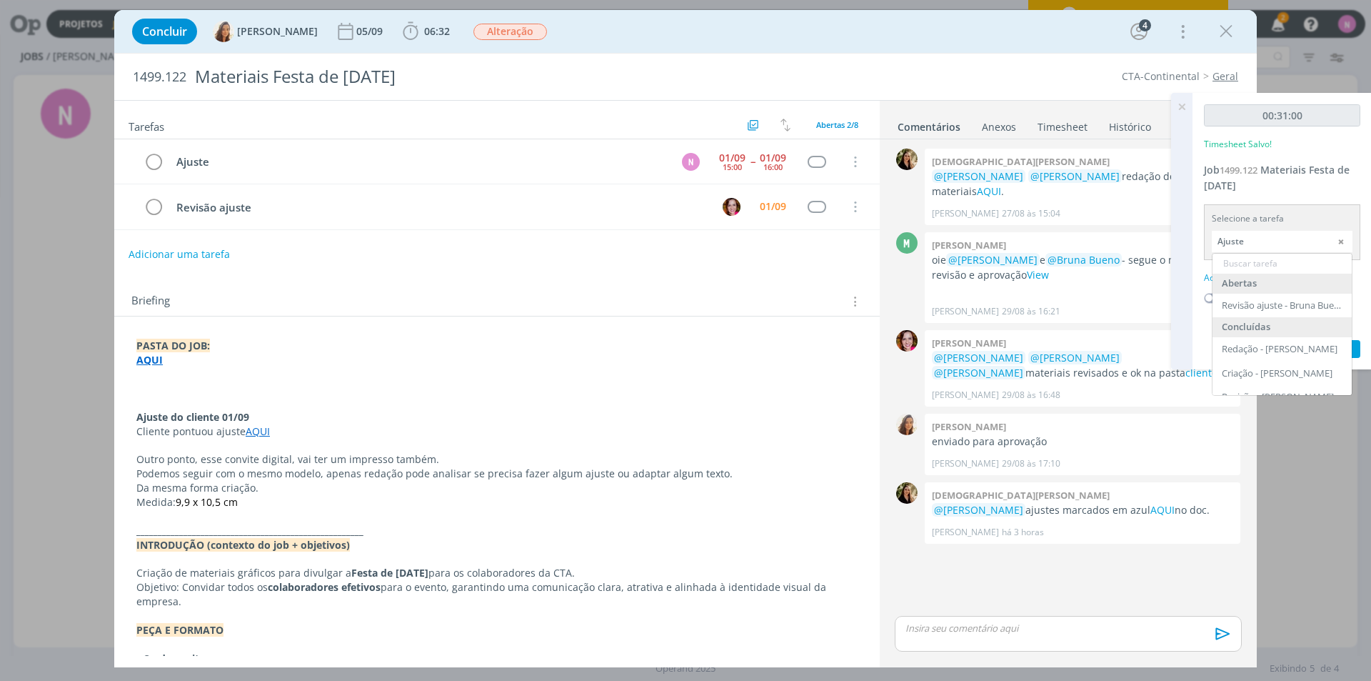
click at [1267, 244] on input "Ajuste" at bounding box center [1282, 241] width 141 height 21
click at [1289, 194] on div "00:31:00 Timesheet Salvo! Job 1499.122 Materiais Festa de [DATE] Selecione a ta…" at bounding box center [1282, 231] width 179 height 276
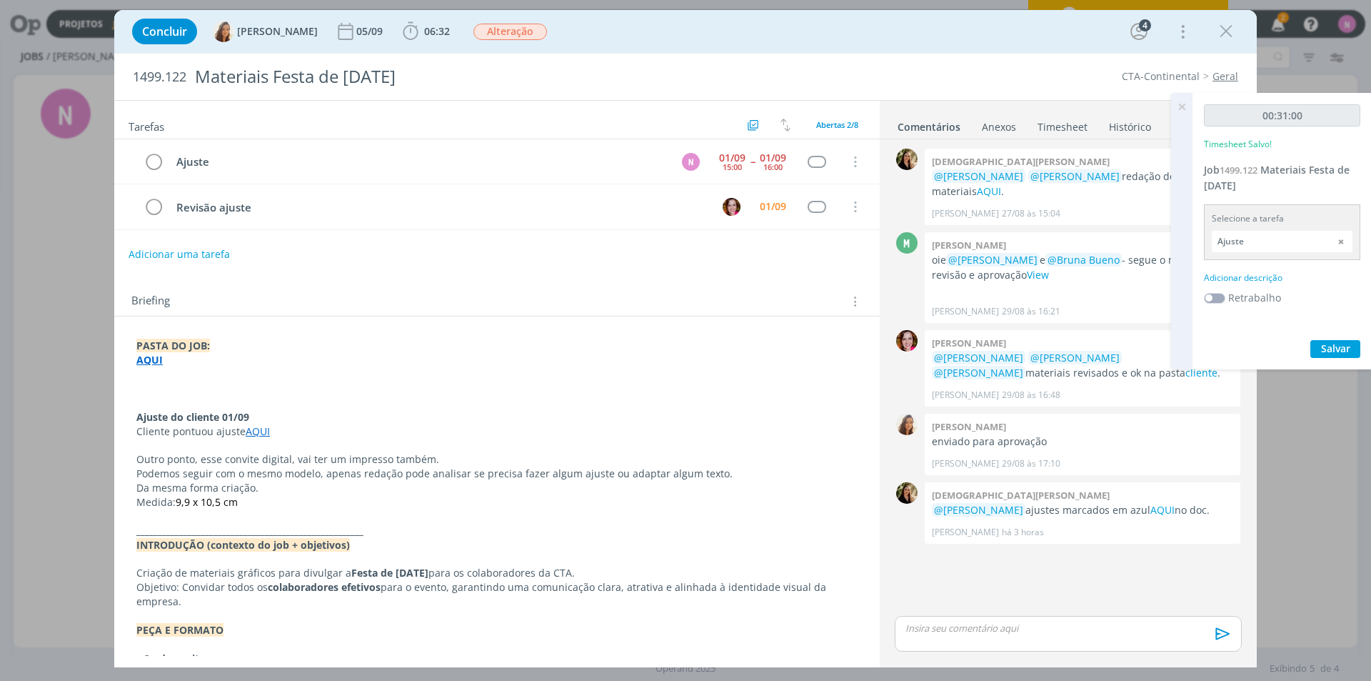
click at [1256, 189] on div "00:31:00 Timesheet Salvo! Job 1499.122 Materiais Festa de [DATE] Selecione a ta…" at bounding box center [1282, 231] width 179 height 276
click at [1255, 208] on div "Selecione a tarefa Ajuste Abertas Revisão ajuste - Bruna Bueno Concluídas Redaç…" at bounding box center [1282, 232] width 156 height 56
click at [1256, 214] on div "Selecione a tarefa" at bounding box center [1282, 218] width 141 height 13
click at [1333, 357] on button "Salvar" at bounding box center [1336, 349] width 50 height 18
click at [949, 624] on p "dialog" at bounding box center [1068, 627] width 324 height 13
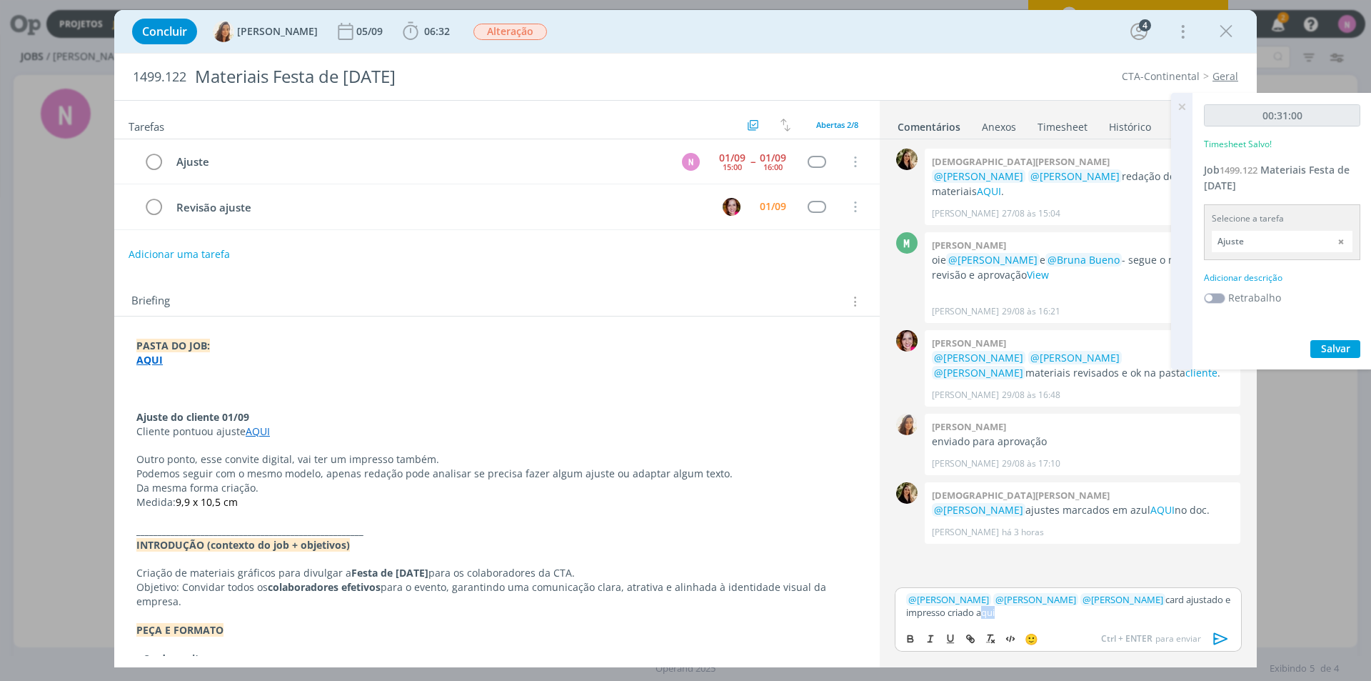
drag, startPoint x: 984, startPoint y: 609, endPoint x: 999, endPoint y: 615, distance: 16.1
click at [970, 610] on p "﻿ @ [PERSON_NAME] ﻿ ﻿ @ [PERSON_NAME] ﻿ ﻿ @ [PERSON_NAME] ﻿ card ajustado e imp…" at bounding box center [1068, 606] width 324 height 26
click at [1005, 618] on p "﻿ @ [PERSON_NAME] ﻿ ﻿ @ [PERSON_NAME] ﻿ ﻿ @ [PERSON_NAME] ﻿ card ajustado e imp…" at bounding box center [1068, 606] width 324 height 26
drag, startPoint x: 1011, startPoint y: 613, endPoint x: 969, endPoint y: 607, distance: 42.5
click at [969, 607] on p "﻿ @ [PERSON_NAME] ﻿ ﻿ @ [PERSON_NAME] ﻿ ﻿ @ [PERSON_NAME] ﻿ card ajustado e imp…" at bounding box center [1068, 606] width 324 height 26
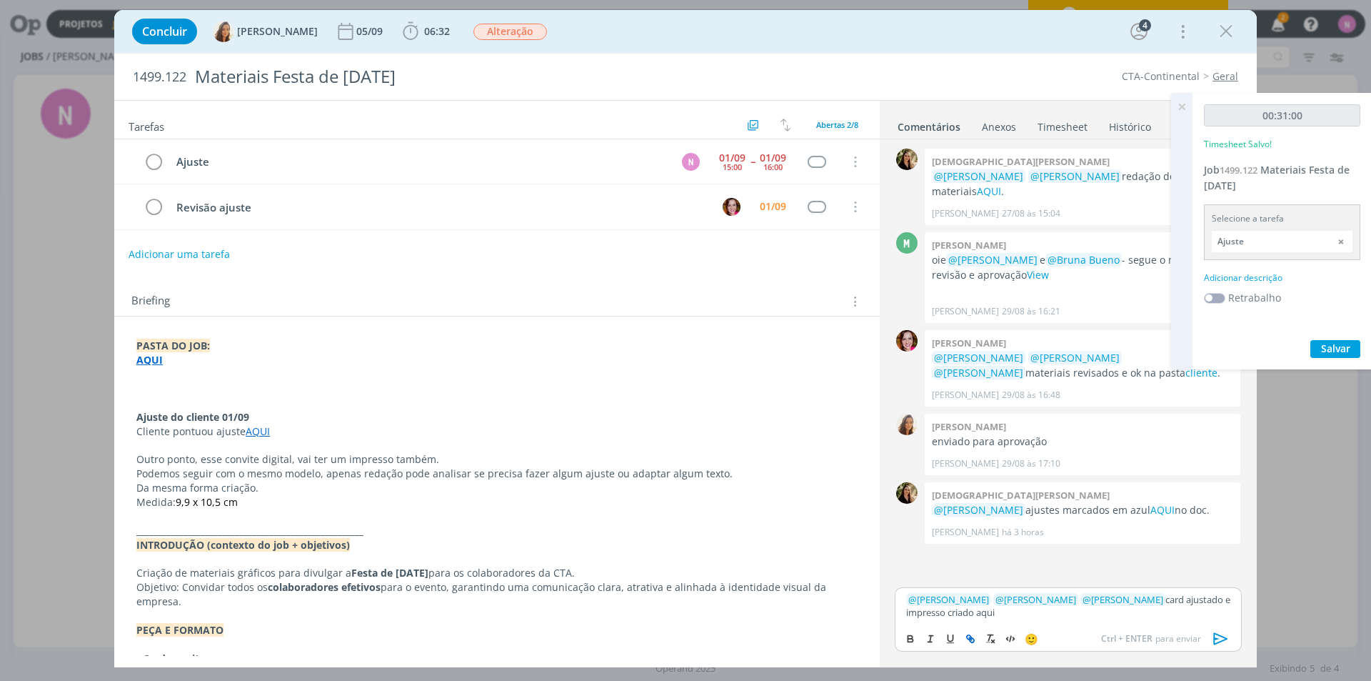
click at [968, 634] on icon "dialog" at bounding box center [970, 638] width 11 height 11
paste input "[URL][DOMAIN_NAME]"
type input "[URL][DOMAIN_NAME]"
click at [1072, 586] on link "dialog" at bounding box center [1069, 585] width 37 height 13
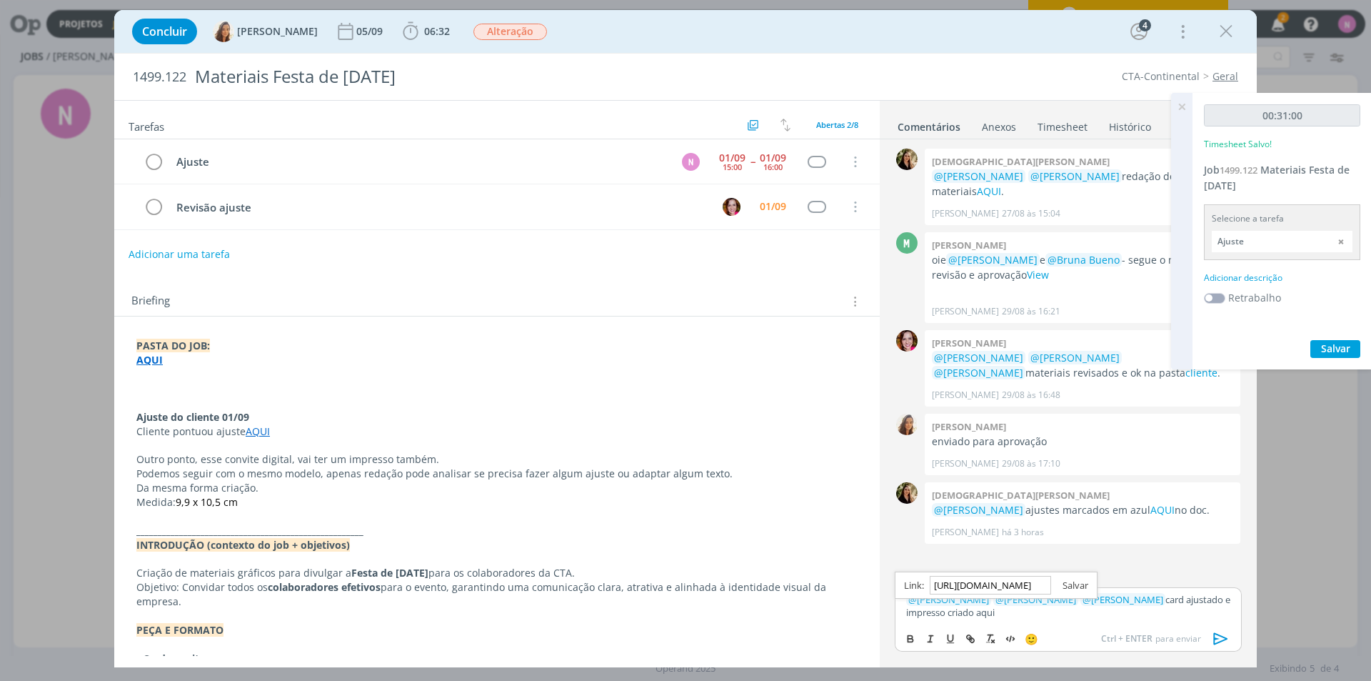
scroll to position [0, 0]
click at [1029, 619] on p "﻿ @ [PERSON_NAME] ﻿ ﻿ @ [PERSON_NAME] ﻿ ﻿ @ [PERSON_NAME] ﻿ card ajustado e imp…" at bounding box center [1068, 606] width 324 height 26
click at [1221, 641] on icon "dialog" at bounding box center [1221, 638] width 14 height 12
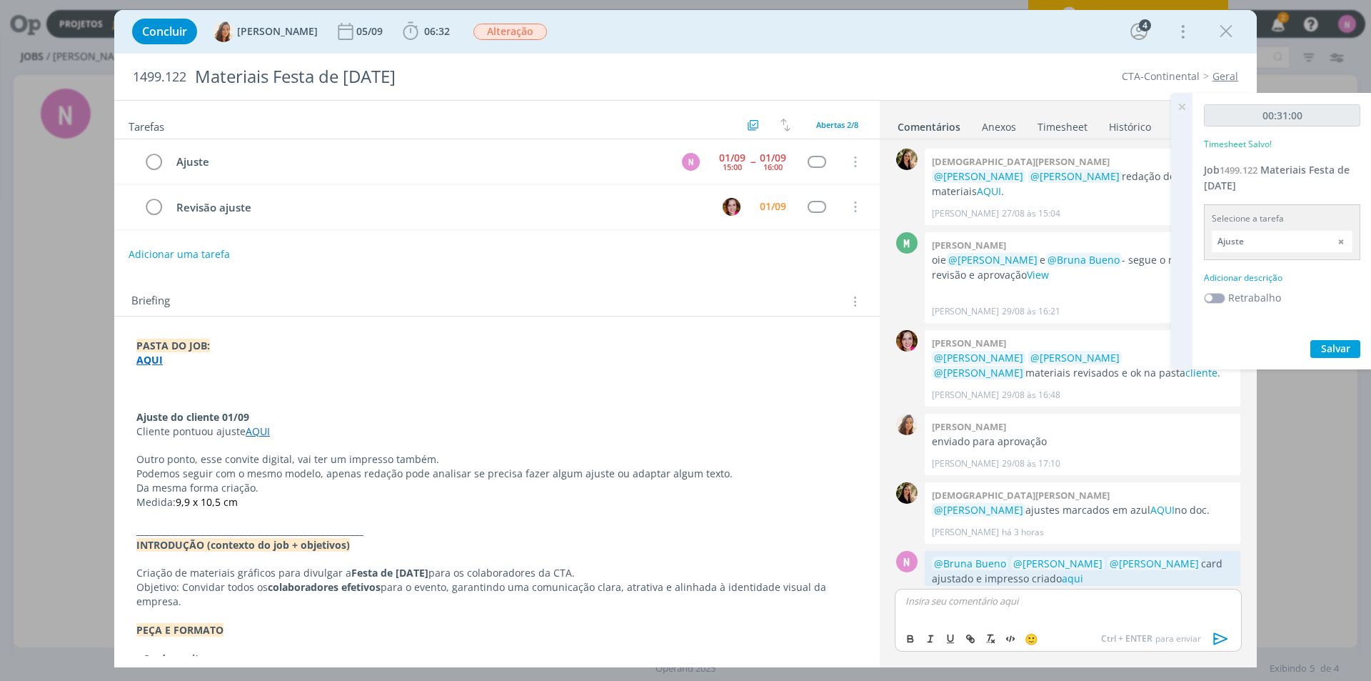
scroll to position [44, 0]
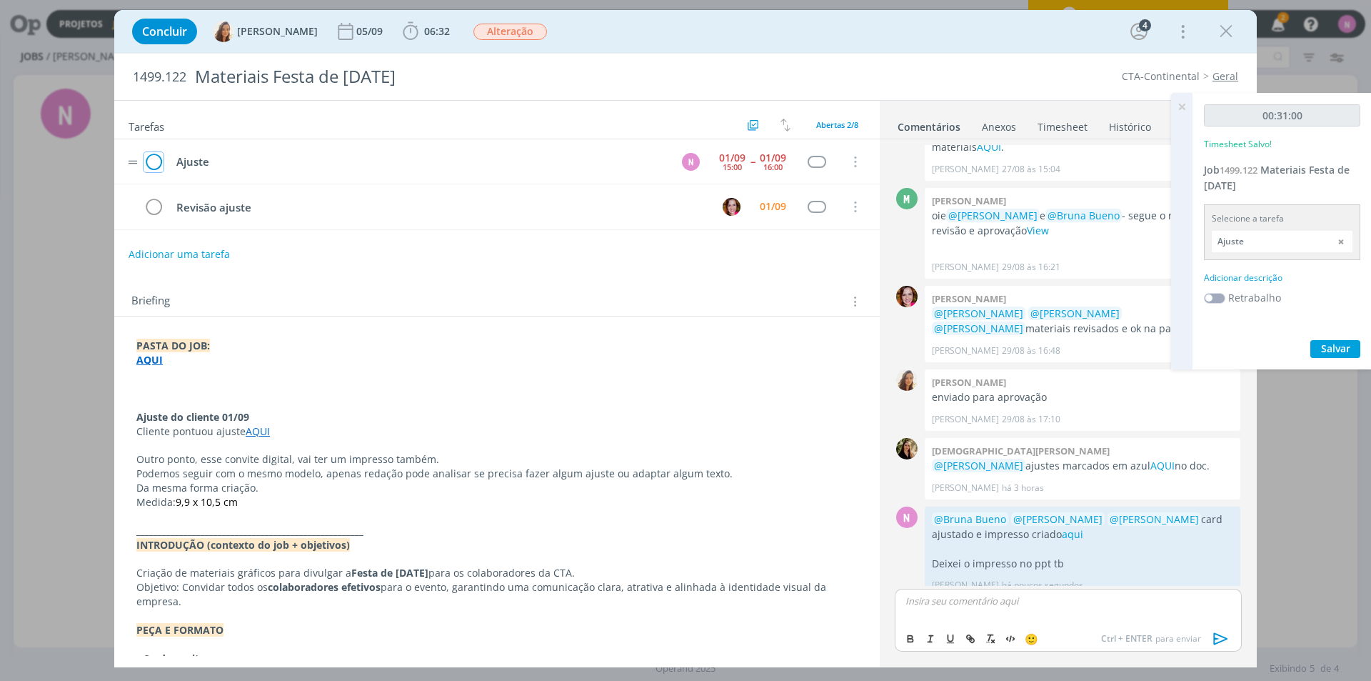
click at [154, 159] on icon "dialog" at bounding box center [154, 161] width 20 height 21
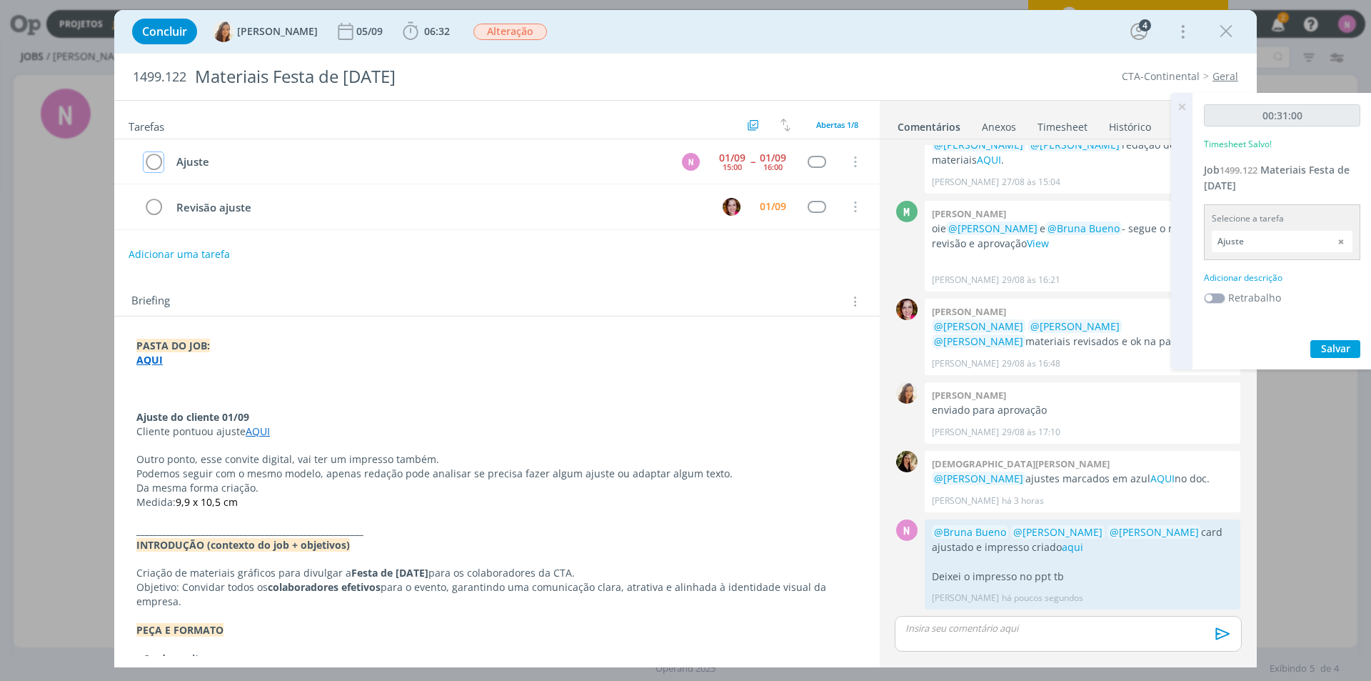
scroll to position [17, 0]
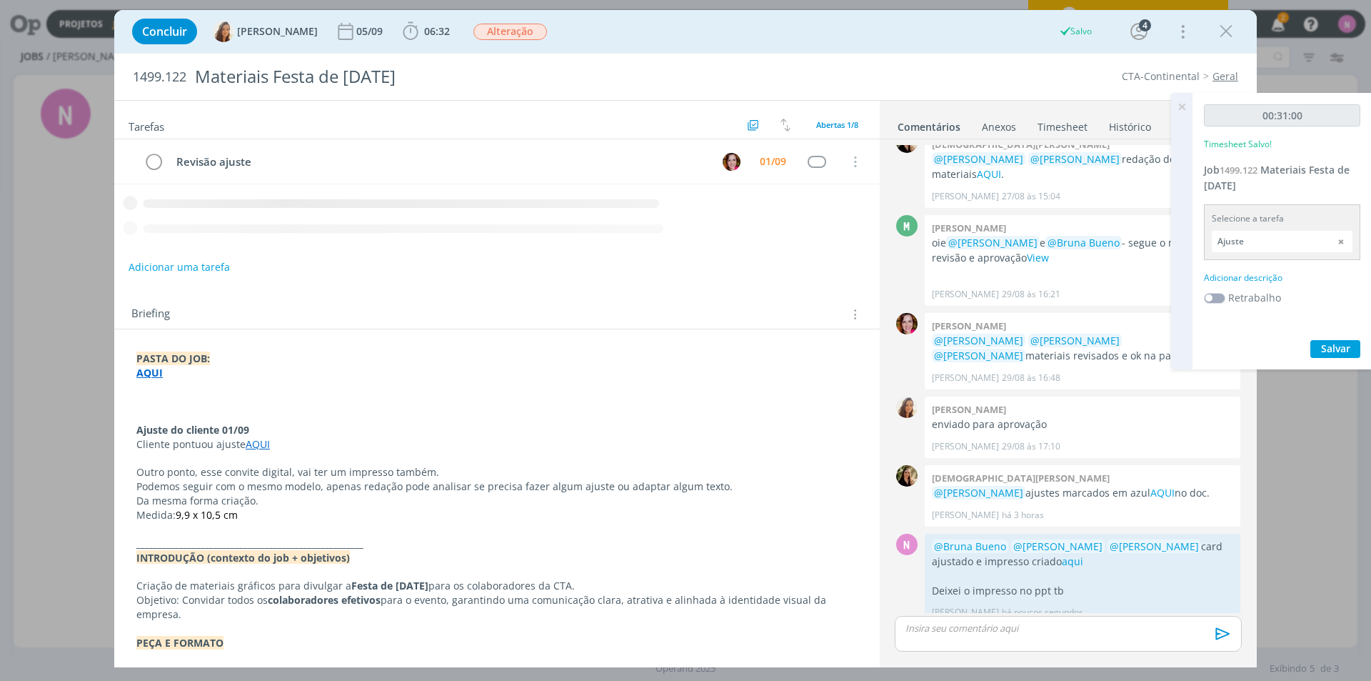
click at [1183, 101] on icon at bounding box center [1182, 107] width 26 height 28
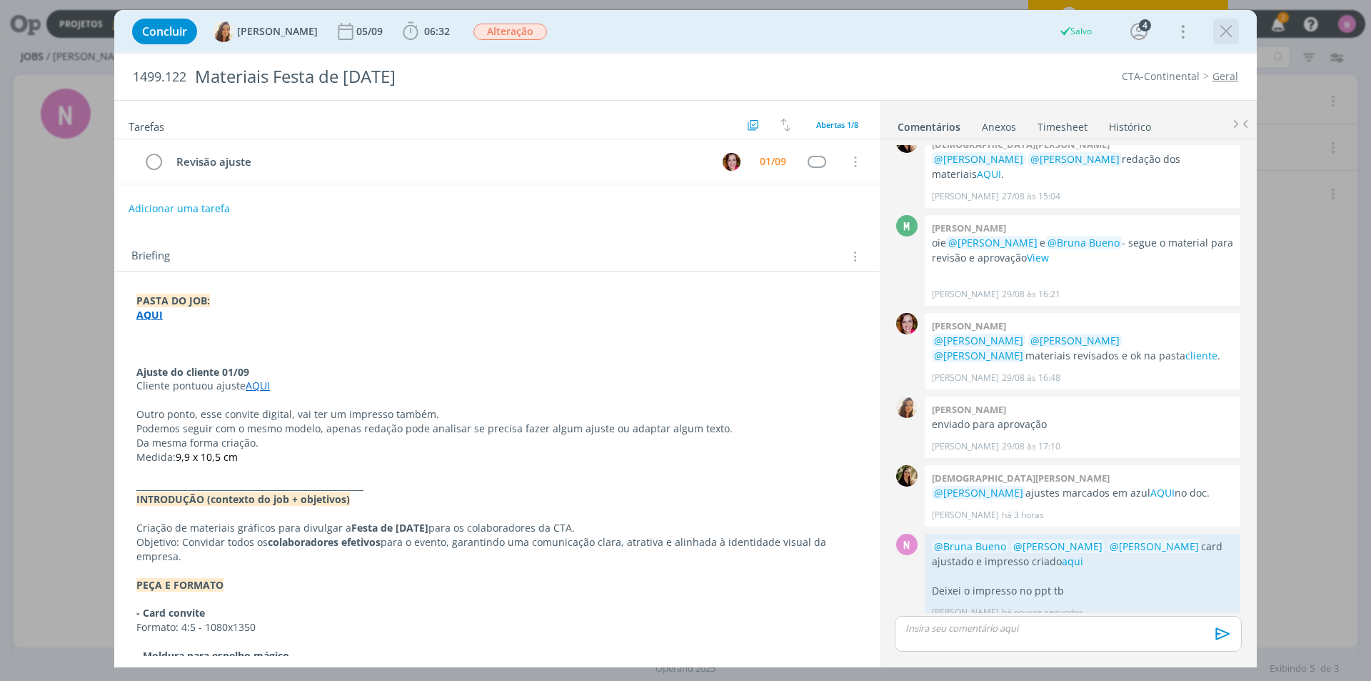
click at [1231, 33] on icon "dialog" at bounding box center [1226, 31] width 21 height 21
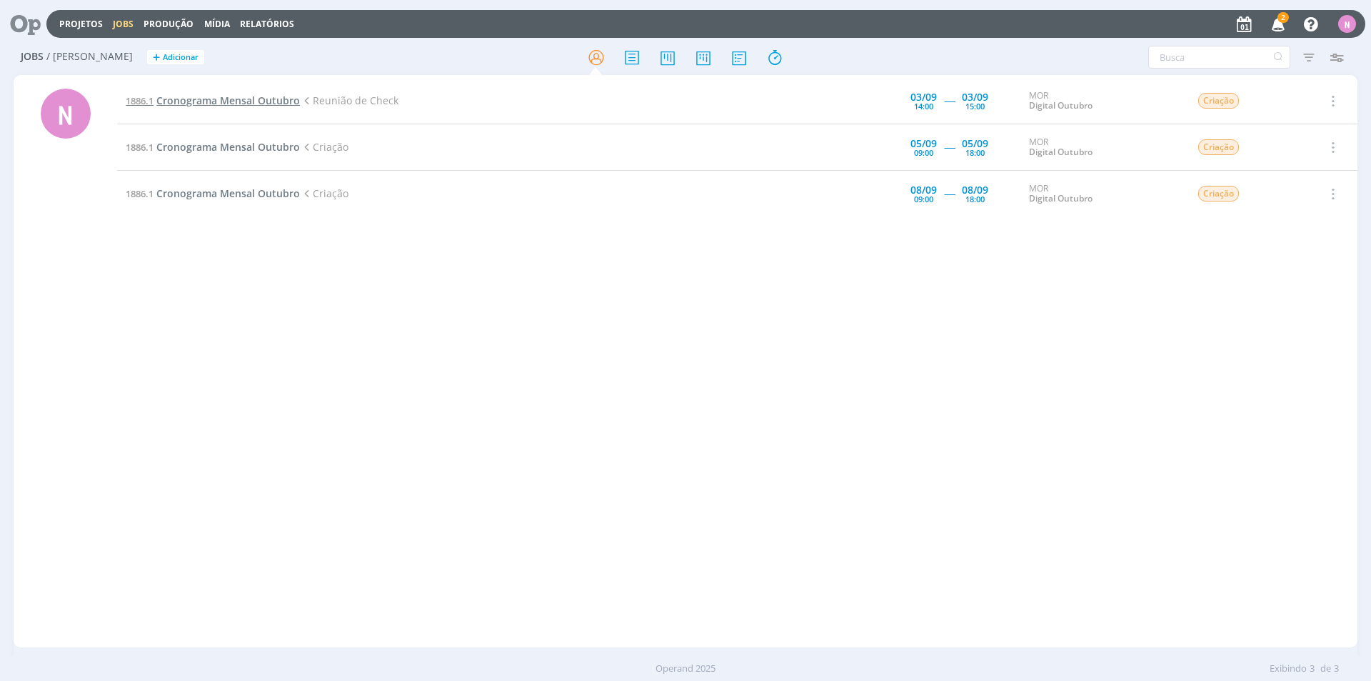
click at [216, 101] on span "Cronograma Mensal Outubro" at bounding box center [228, 101] width 144 height 14
